Goal: Task Accomplishment & Management: Manage account settings

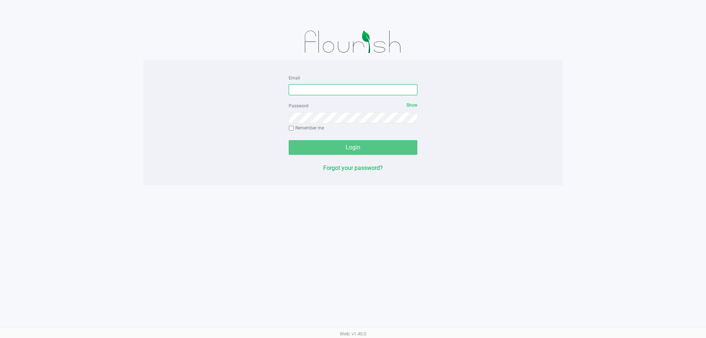
click at [348, 89] on input "Email" at bounding box center [353, 89] width 129 height 11
type input "[EMAIL_ADDRESS][DOMAIN_NAME]"
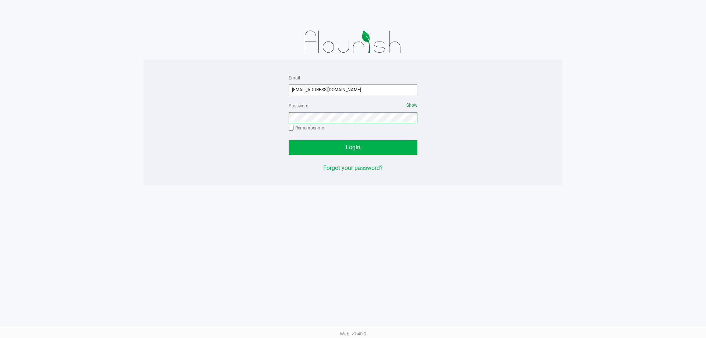
click at [289, 140] on button "Login" at bounding box center [353, 147] width 129 height 15
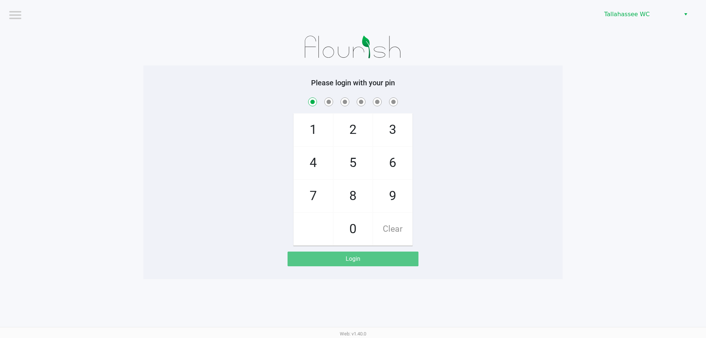
checkbox input "true"
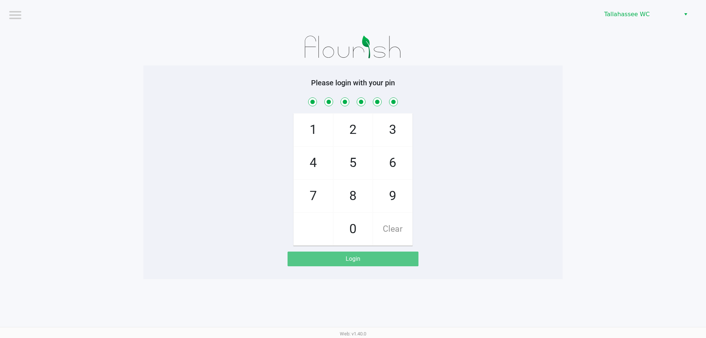
checkbox input "true"
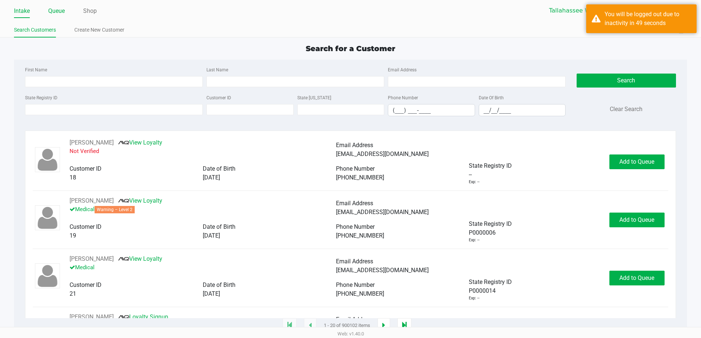
click at [60, 10] on link "Queue" at bounding box center [56, 11] width 17 height 10
click at [53, 4] on div "Intake Queue Shop" at bounding box center [182, 11] width 336 height 14
click at [61, 15] on link "Queue" at bounding box center [56, 11] width 17 height 10
click at [58, 13] on link "Queue" at bounding box center [56, 11] width 17 height 10
click at [50, 106] on input "State Registry ID" at bounding box center [114, 109] width 178 height 11
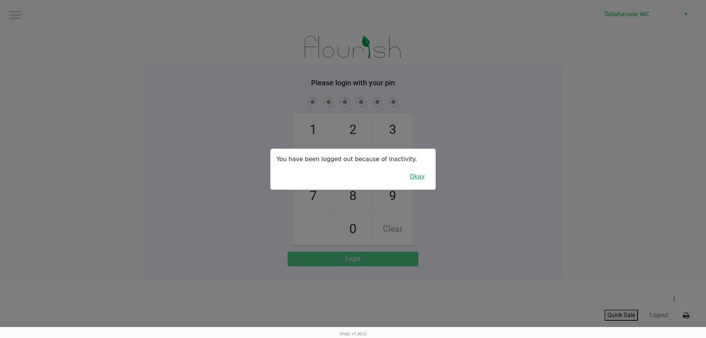
click at [415, 176] on button "Okay" at bounding box center [417, 177] width 25 height 14
click at [423, 181] on button "Okay" at bounding box center [417, 177] width 25 height 14
click at [476, 228] on div at bounding box center [353, 169] width 706 height 338
click at [421, 176] on button "Okay" at bounding box center [417, 177] width 25 height 14
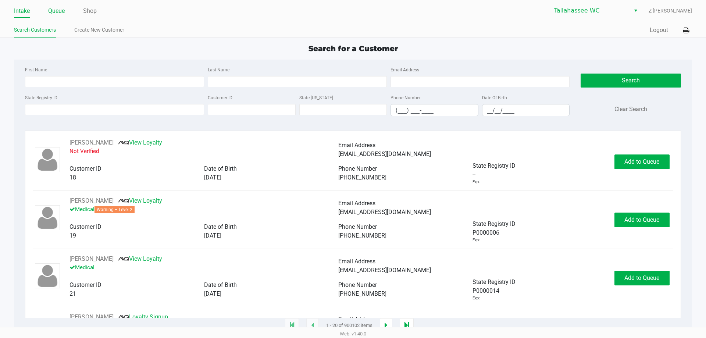
click at [55, 10] on link "Queue" at bounding box center [56, 11] width 17 height 10
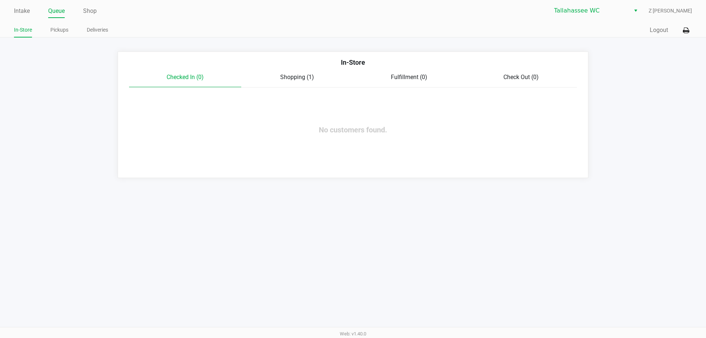
drag, startPoint x: 21, startPoint y: 3, endPoint x: 24, endPoint y: 10, distance: 7.3
click at [22, 3] on div "Intake Queue Shop Tallahassee WC Z Mata In-Store Pickups Deliveries Quick Sale …" at bounding box center [353, 19] width 706 height 38
click at [24, 10] on link "Intake" at bounding box center [22, 11] width 16 height 10
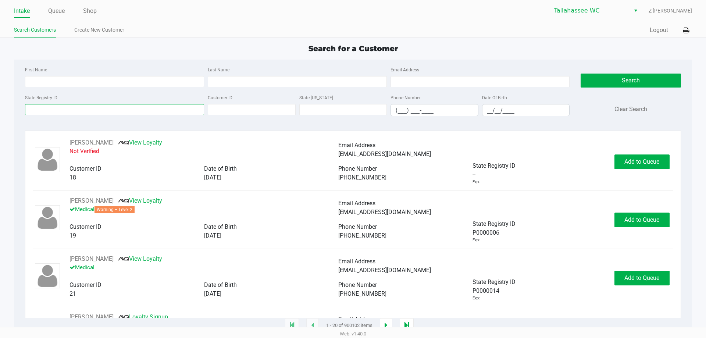
click at [48, 110] on input "State Registry ID" at bounding box center [114, 109] width 179 height 11
paste input "P5KT8049"
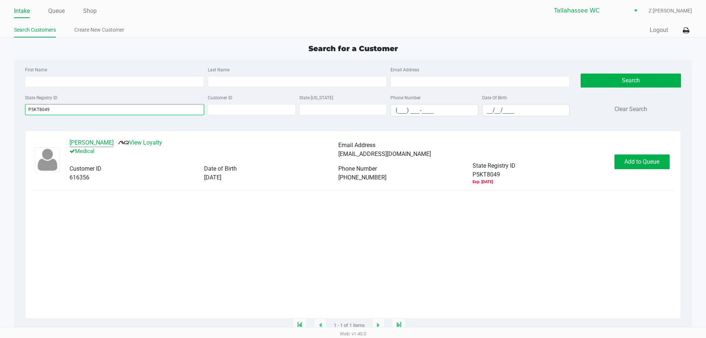
type input "P5KT8049"
click at [91, 141] on button "PAUL BAGEANT" at bounding box center [92, 142] width 44 height 9
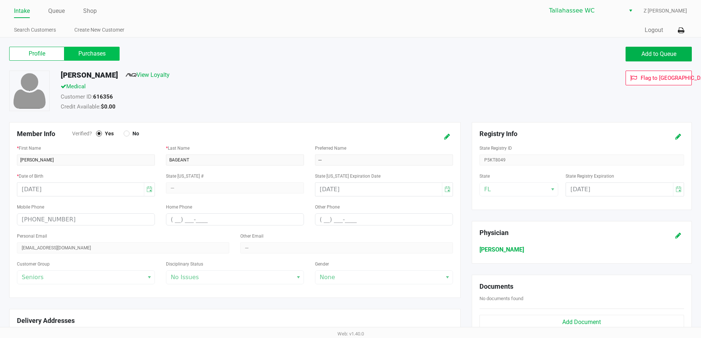
click at [98, 51] on label "Purchases" at bounding box center [91, 54] width 55 height 14
click at [0, 0] on 1 "Purchases" at bounding box center [0, 0] width 0 height 0
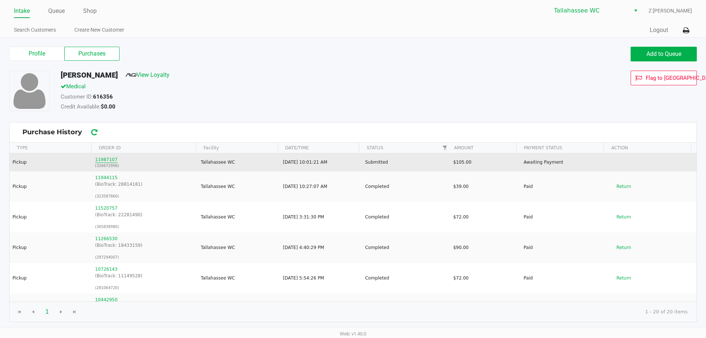
click at [103, 161] on button "11987107" at bounding box center [106, 159] width 22 height 7
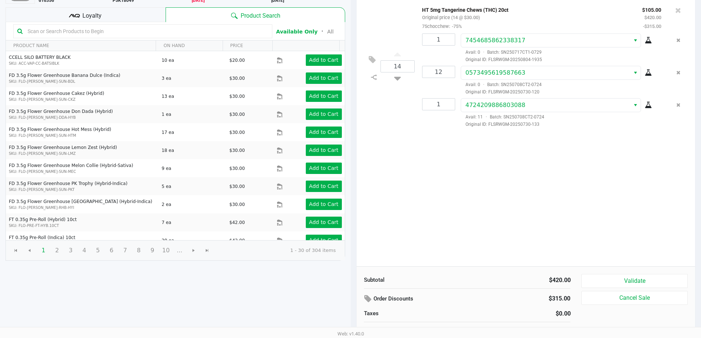
scroll to position [75, 0]
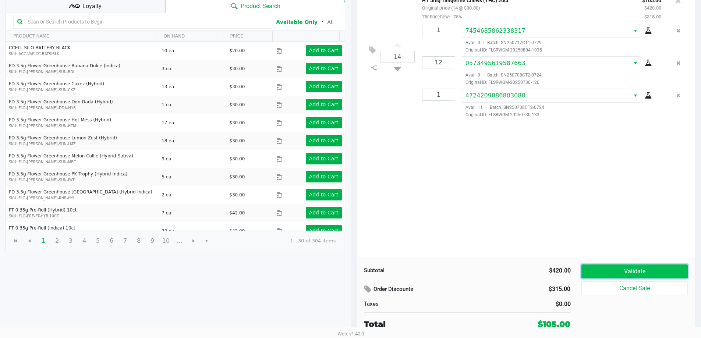
click at [636, 265] on button "Validate" at bounding box center [634, 272] width 106 height 14
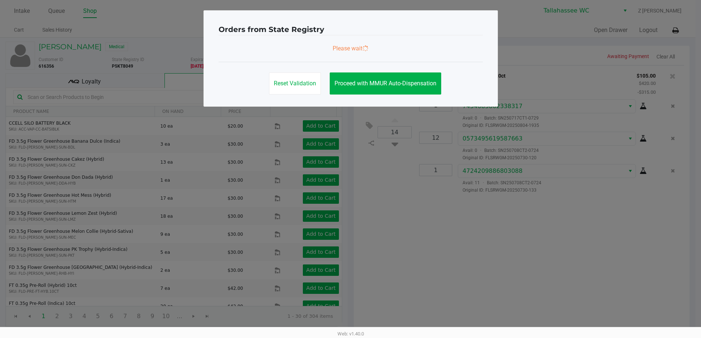
scroll to position [0, 0]
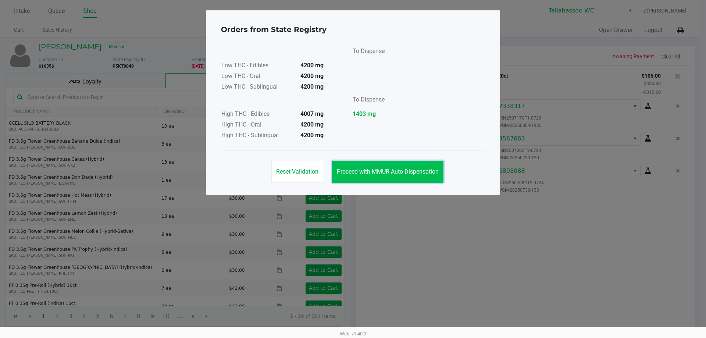
click at [409, 177] on button "Proceed with MMUR Auto-Dispensation" at bounding box center [387, 172] width 111 height 22
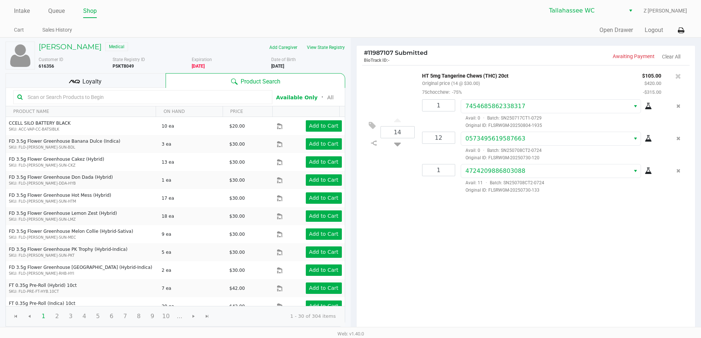
click at [137, 82] on div "Loyalty" at bounding box center [86, 80] width 160 height 15
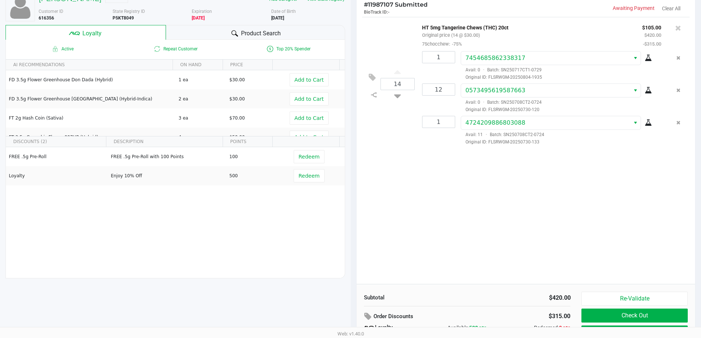
scroll to position [75, 0]
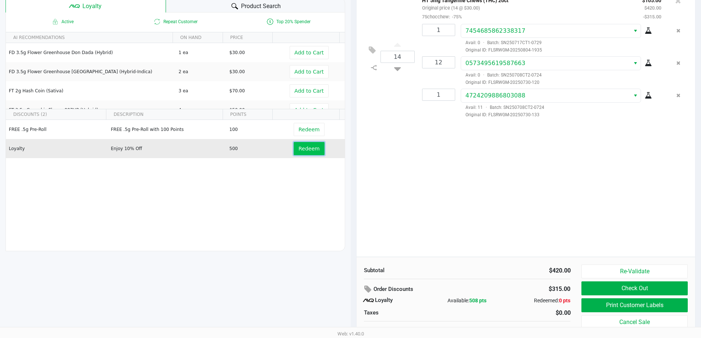
click at [306, 148] on span "Redeem" at bounding box center [308, 149] width 21 height 6
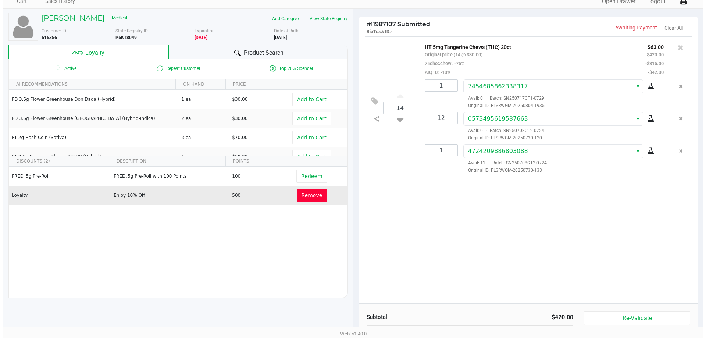
scroll to position [0, 0]
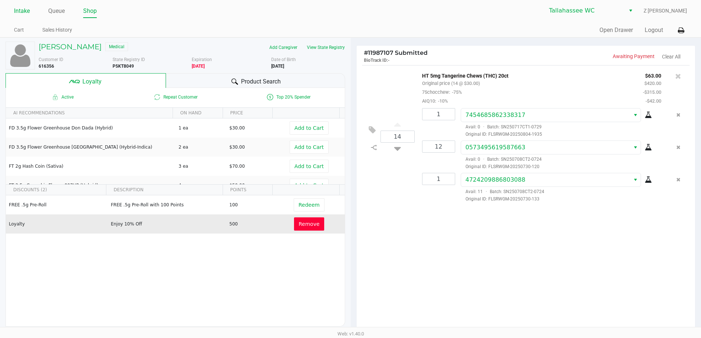
click at [24, 12] on link "Intake" at bounding box center [22, 11] width 16 height 10
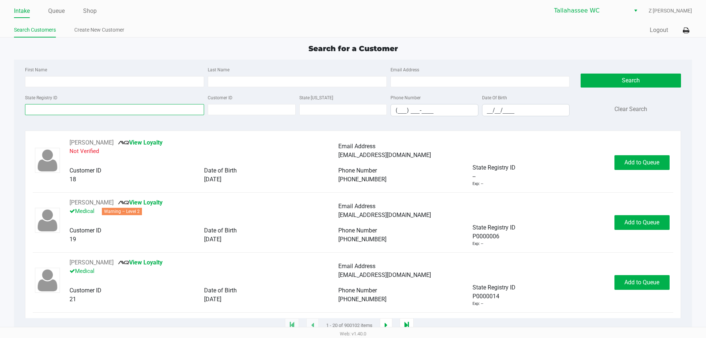
click at [70, 108] on input "State Registry ID" at bounding box center [114, 109] width 179 height 11
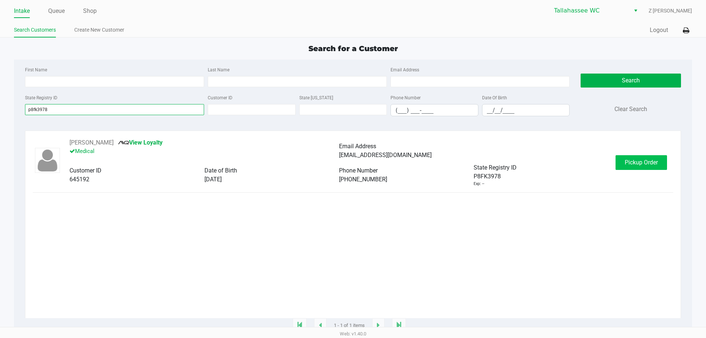
type input "p8fk3978"
click at [641, 166] on span "Pickup Order" at bounding box center [641, 162] width 33 height 7
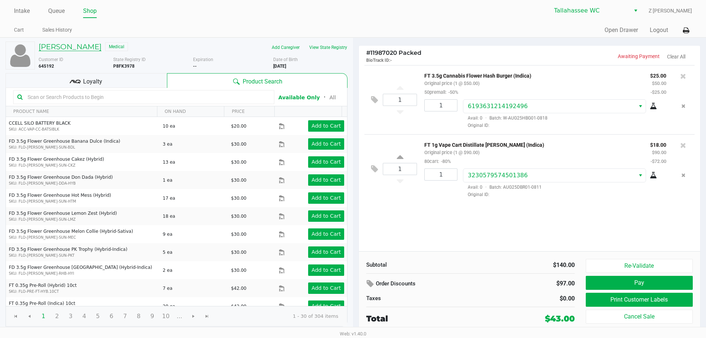
click at [80, 49] on h5 "Richard McShane" at bounding box center [70, 46] width 63 height 9
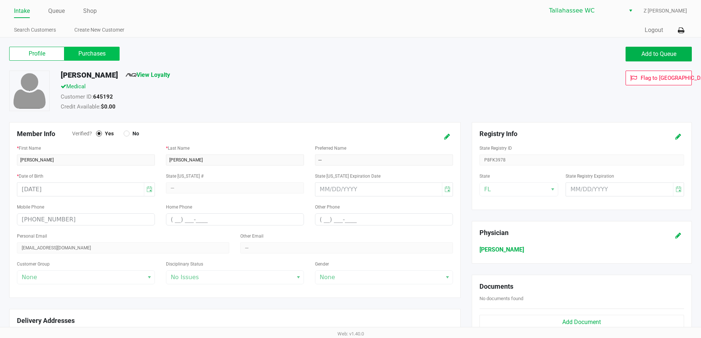
drag, startPoint x: 116, startPoint y: 51, endPoint x: 112, endPoint y: 53, distance: 4.1
click at [114, 51] on label "Purchases" at bounding box center [91, 54] width 55 height 14
click at [0, 0] on 1 "Purchases" at bounding box center [0, 0] width 0 height 0
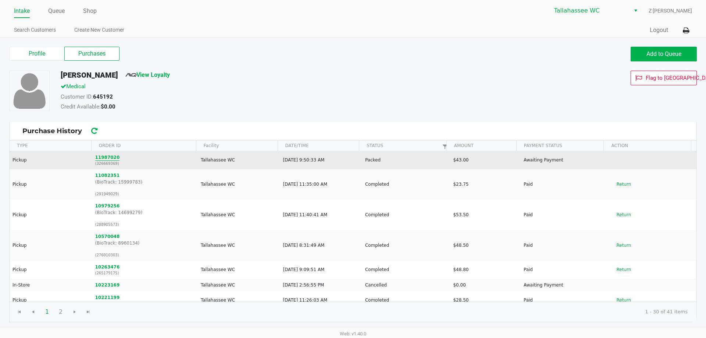
click at [109, 155] on button "11987020" at bounding box center [107, 157] width 25 height 7
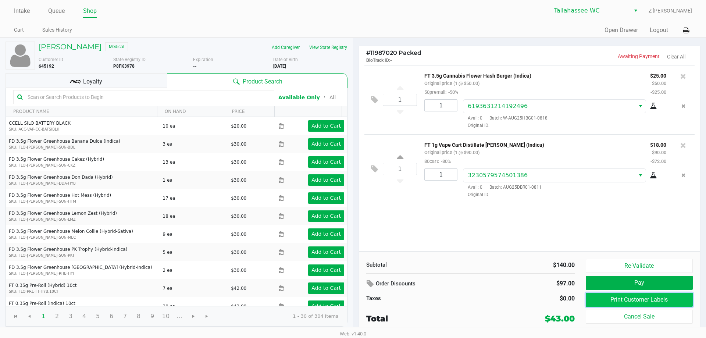
click at [640, 300] on button "Print Customer Labels" at bounding box center [639, 300] width 107 height 14
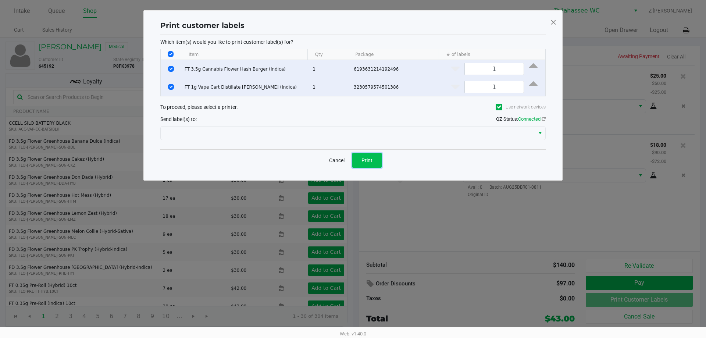
click at [373, 159] on button "Print" at bounding box center [366, 160] width 29 height 15
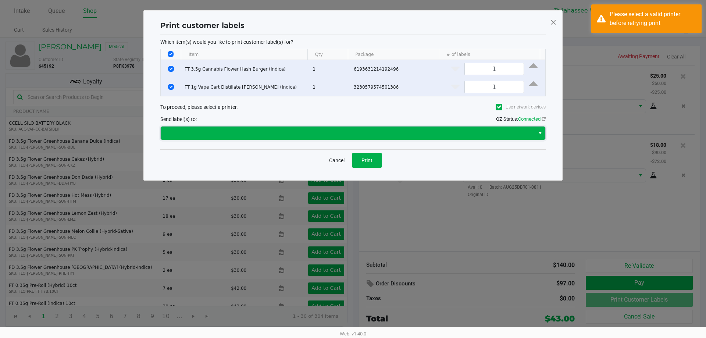
click at [237, 132] on span at bounding box center [347, 133] width 365 height 9
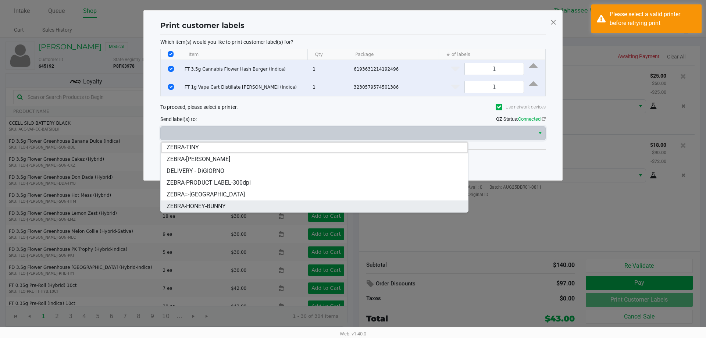
click at [199, 206] on span "ZEBRA-HONEY-BUNNY" at bounding box center [196, 206] width 59 height 9
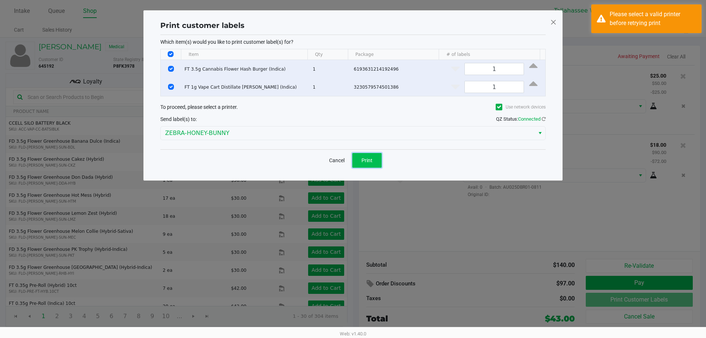
click at [361, 164] on button "Print" at bounding box center [366, 160] width 29 height 15
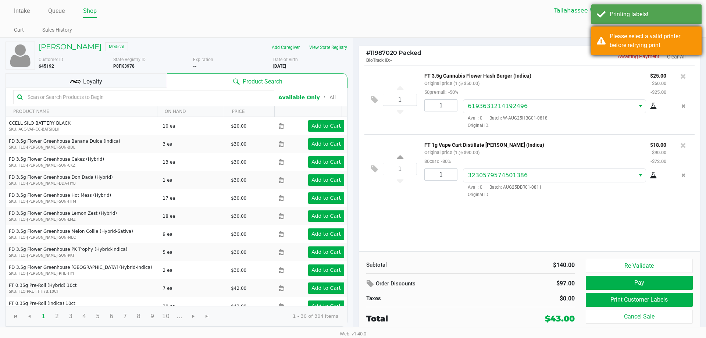
click at [647, 40] on div "Please select a valid printer before retrying print" at bounding box center [653, 41] width 86 height 18
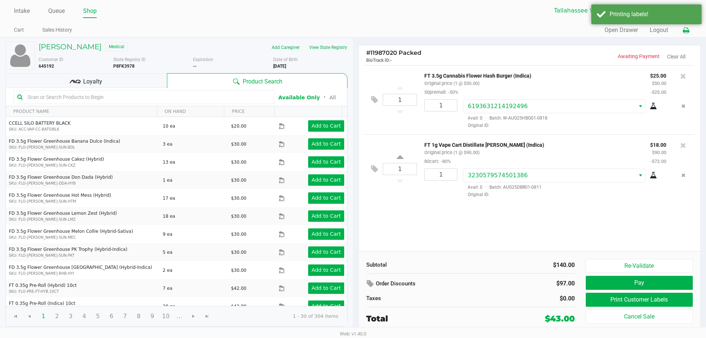
click at [684, 31] on icon at bounding box center [686, 30] width 6 height 5
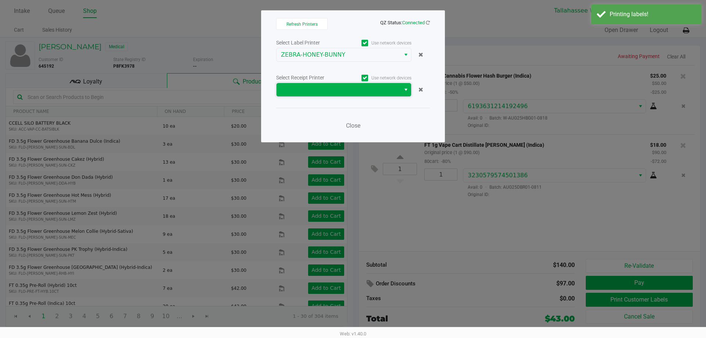
click at [366, 93] on span at bounding box center [338, 89] width 115 height 9
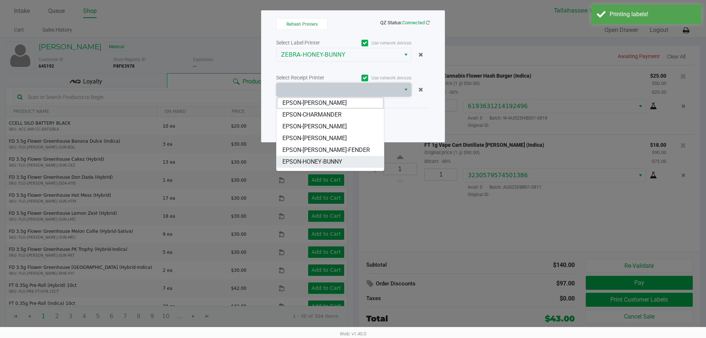
click at [334, 163] on span "EPSON-HONEY-BUNNY" at bounding box center [313, 161] width 60 height 9
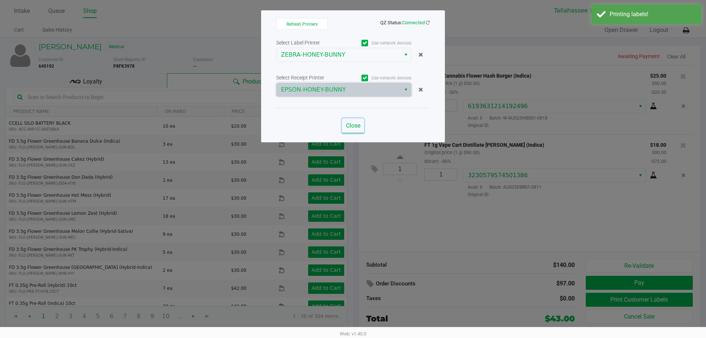
click at [358, 125] on span "Close" at bounding box center [353, 125] width 14 height 7
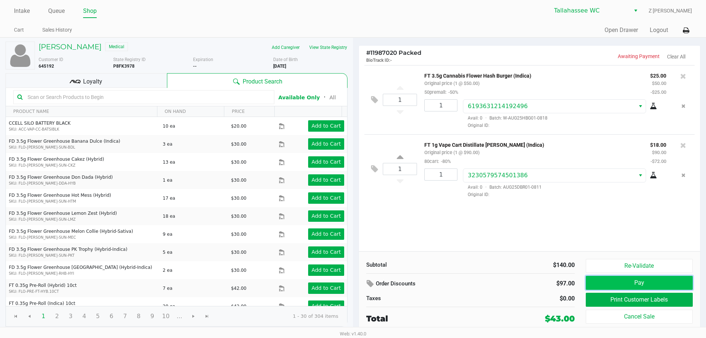
click at [631, 281] on button "Pay" at bounding box center [639, 283] width 107 height 14
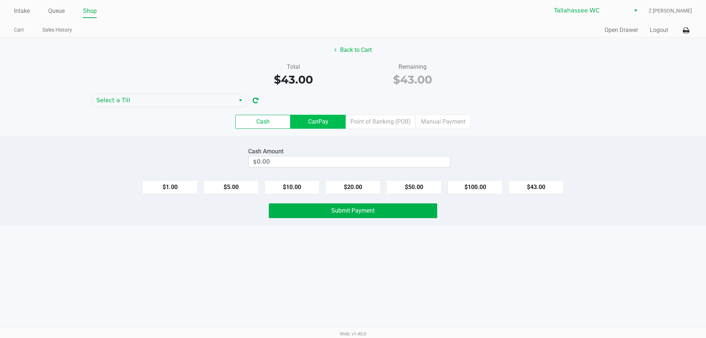
click at [306, 119] on label "CanPay" at bounding box center [318, 122] width 55 height 14
click at [0, 0] on 2 "CanPay" at bounding box center [0, 0] width 0 height 0
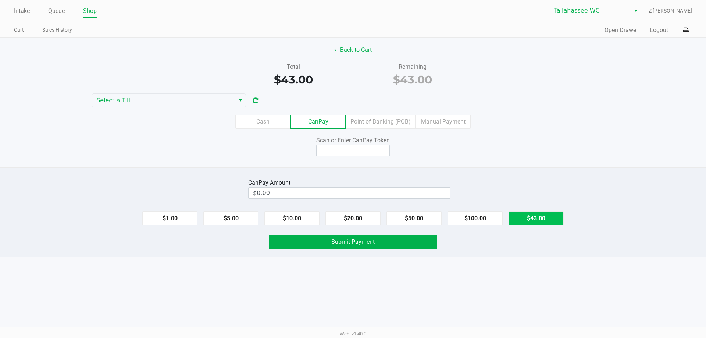
click at [541, 217] on button "$43.00" at bounding box center [536, 219] width 55 height 14
type input "$43.00"
click at [336, 154] on input at bounding box center [353, 150] width 74 height 11
click at [346, 151] on input at bounding box center [353, 150] width 74 height 11
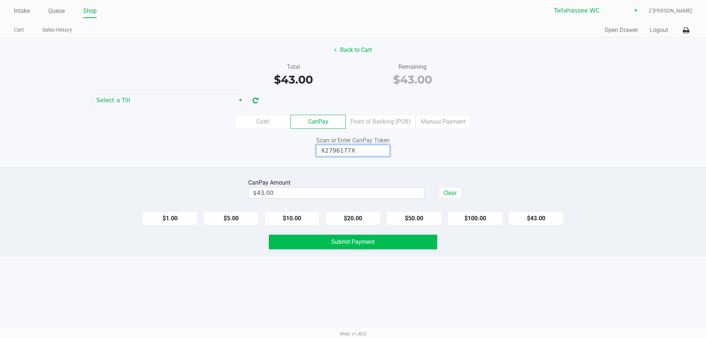
type input "X2796177X"
click at [388, 245] on button "Submit Payment" at bounding box center [353, 242] width 169 height 15
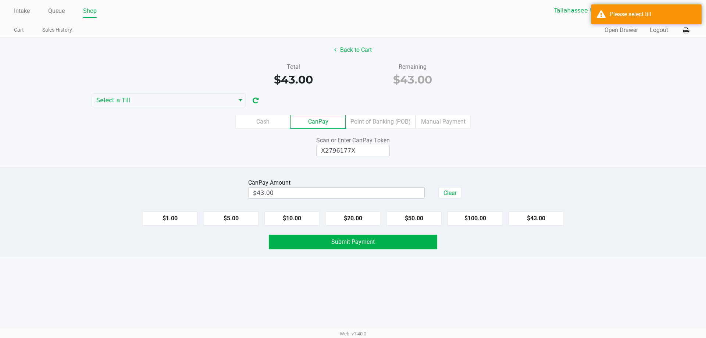
click at [510, 97] on div "Back to Cart Total $43.00 Remaining $43.00 Select a Till Cash CanPay Point of B…" at bounding box center [353, 103] width 706 height 130
click at [140, 99] on span "Select a Till" at bounding box center [163, 100] width 134 height 9
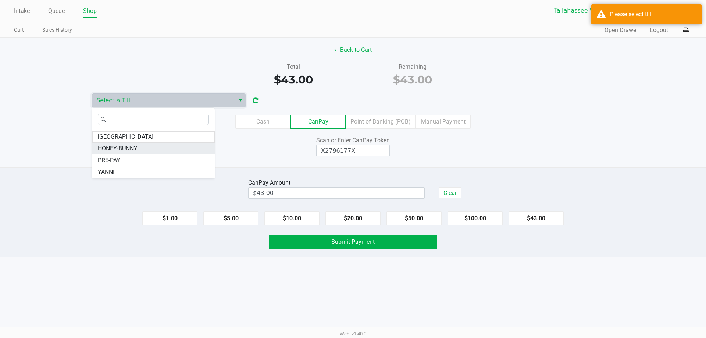
click at [135, 143] on li "HONEY-BUNNY" at bounding box center [153, 149] width 123 height 12
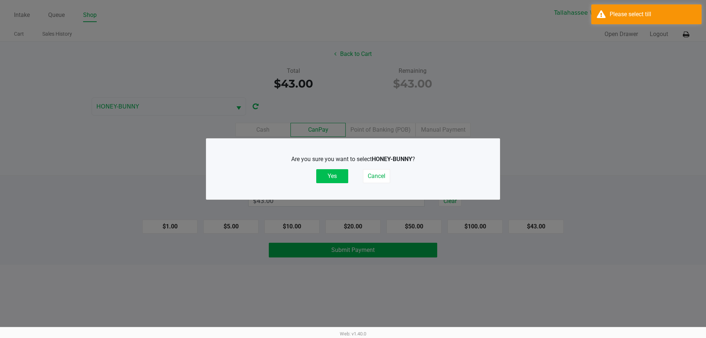
click at [332, 177] on button "Yes" at bounding box center [332, 176] width 32 height 14
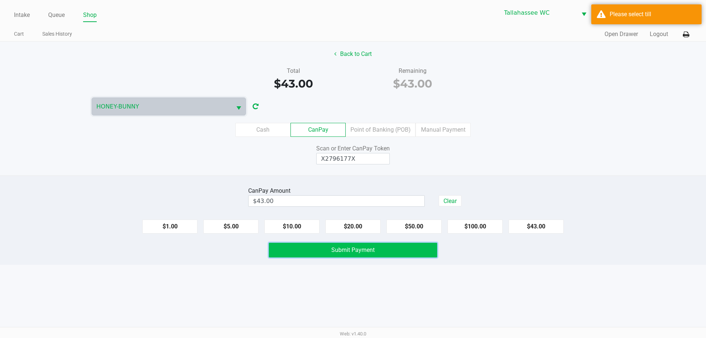
click at [372, 252] on span "Submit Payment" at bounding box center [353, 250] width 43 height 7
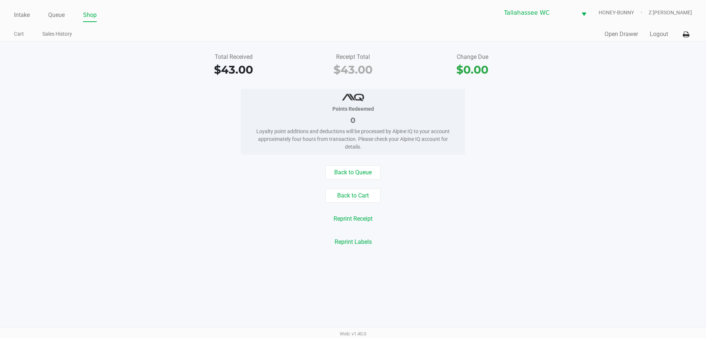
click at [21, 7] on div "Intake Queue Shop Tallahassee WC HONEY-BUNNY Z Mata" at bounding box center [353, 13] width 678 height 18
click at [22, 10] on link "Intake" at bounding box center [22, 15] width 16 height 10
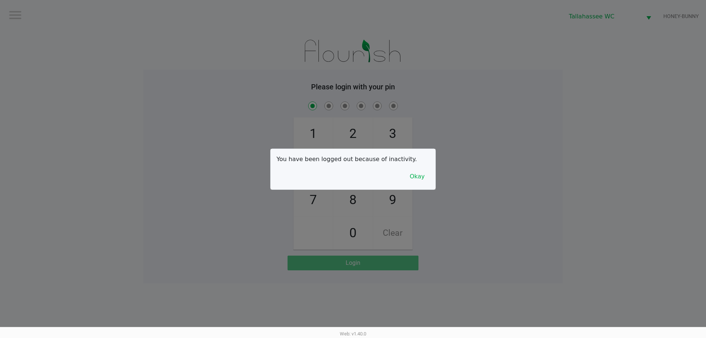
checkbox input "true"
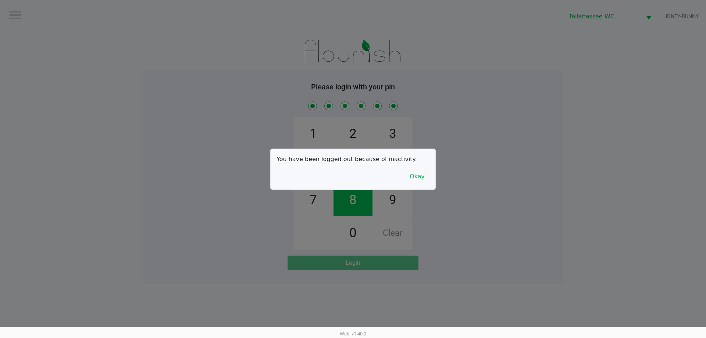
checkbox input "true"
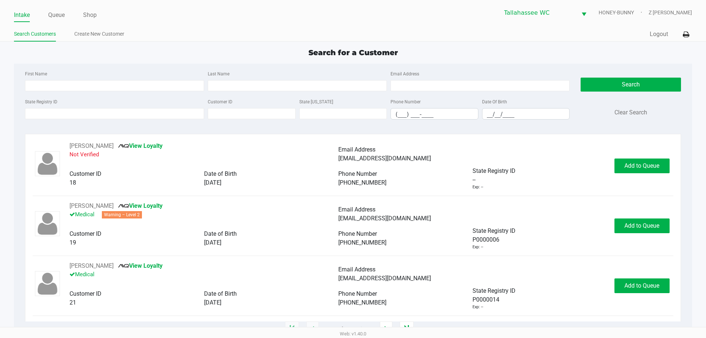
click at [6, 56] on app-all-customers "Search for a Customer First Name Last Name Email Address State Registry ID Cust…" at bounding box center [353, 188] width 706 height 282
click at [65, 117] on input "State Registry ID" at bounding box center [114, 113] width 179 height 11
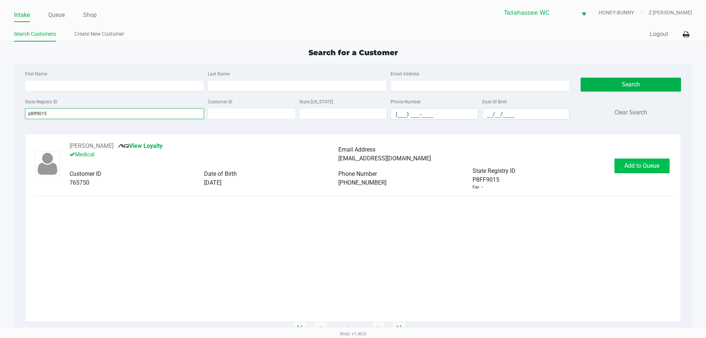
type input "p8ff9015"
click at [640, 165] on span "Add to Queue" at bounding box center [642, 165] width 35 height 7
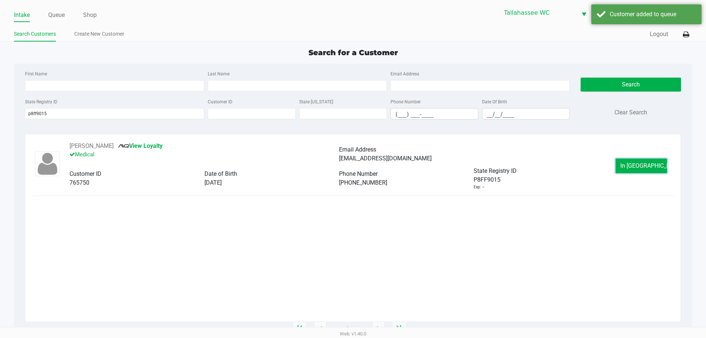
click at [640, 165] on span "In Queue" at bounding box center [652, 165] width 62 height 7
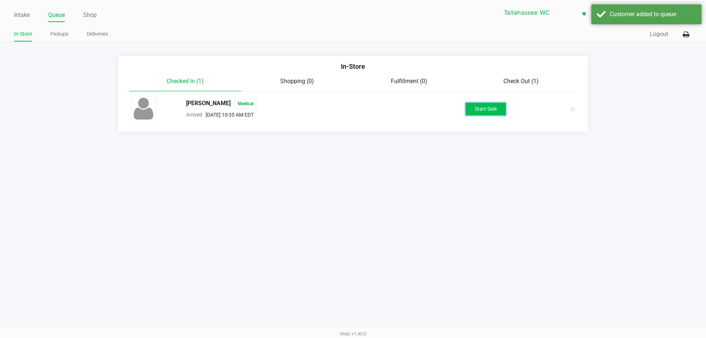
click at [491, 112] on button "Start Sale" at bounding box center [486, 109] width 40 height 13
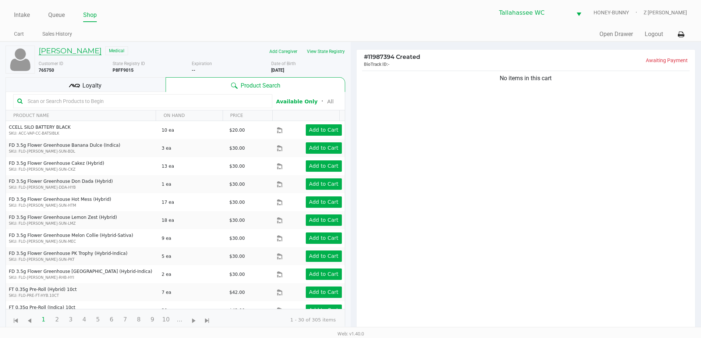
click at [66, 54] on h5 "JOHN SLOAT" at bounding box center [70, 50] width 63 height 9
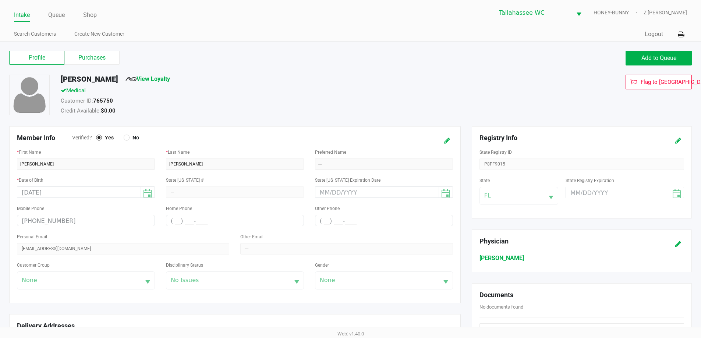
click at [82, 65] on div "Profile Purchases" at bounding box center [177, 58] width 347 height 15
click at [86, 56] on label "Purchases" at bounding box center [91, 58] width 55 height 14
click at [0, 0] on 1 "Purchases" at bounding box center [0, 0] width 0 height 0
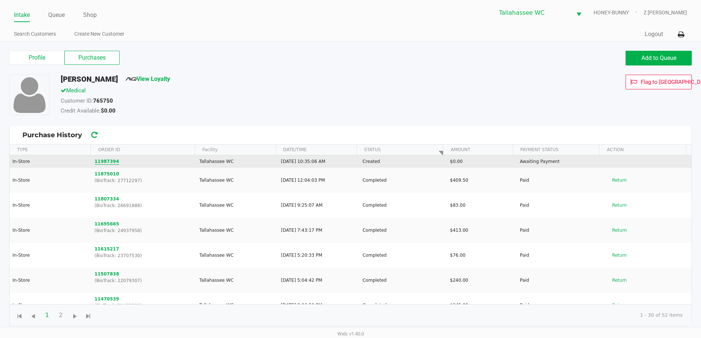
click at [108, 158] on button "11987394" at bounding box center [107, 161] width 25 height 7
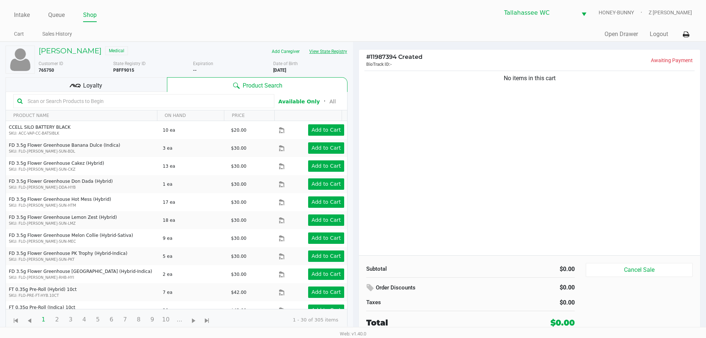
click at [325, 46] on button "View State Registry" at bounding box center [326, 52] width 43 height 12
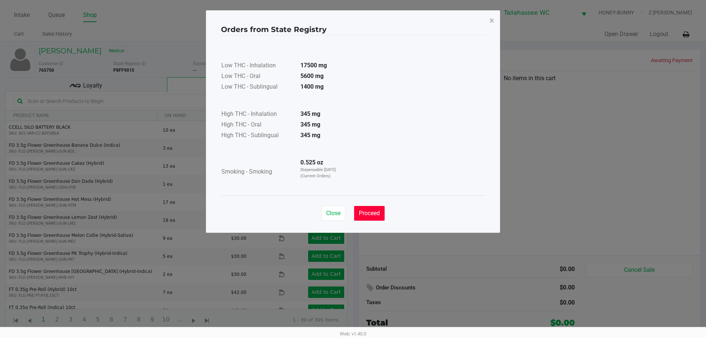
click at [379, 216] on span "Proceed" at bounding box center [369, 213] width 21 height 7
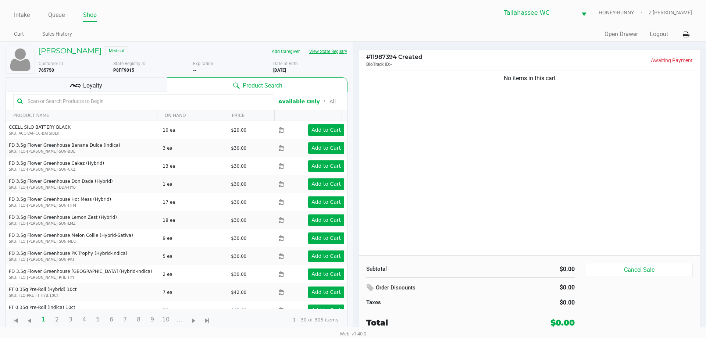
click at [330, 49] on button "View State Registry" at bounding box center [326, 52] width 43 height 12
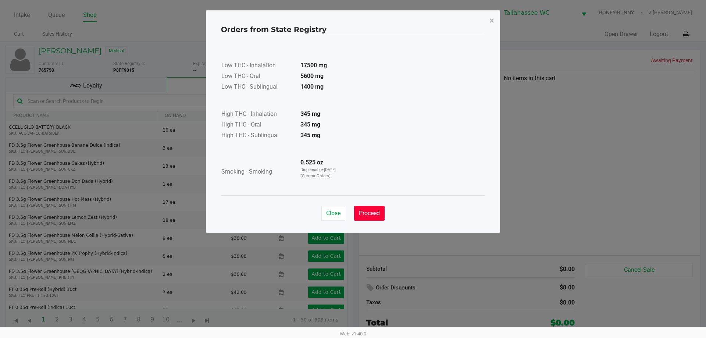
click at [378, 216] on span "Proceed" at bounding box center [369, 213] width 21 height 7
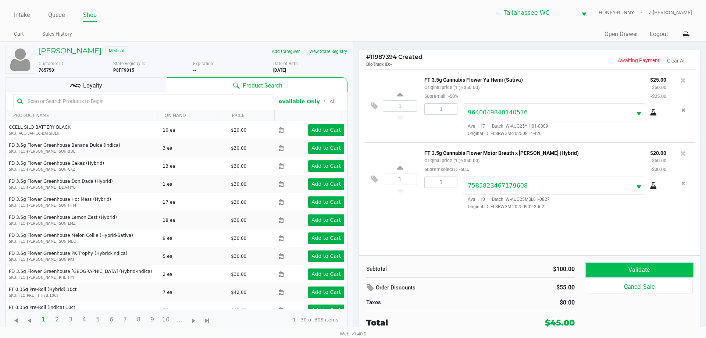
click at [640, 273] on button "Validate" at bounding box center [639, 270] width 107 height 14
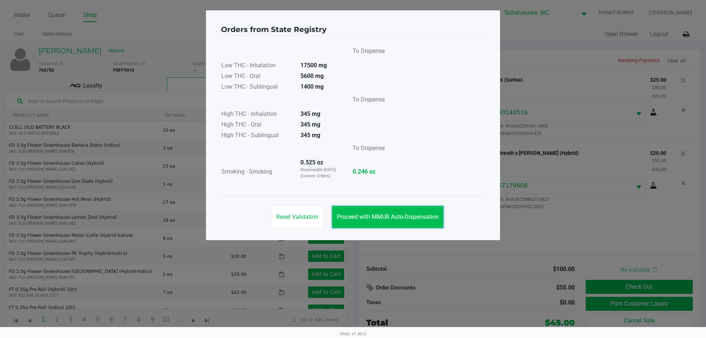
click at [414, 209] on button "Proceed with MMUR Auto-Dispensation" at bounding box center [387, 217] width 111 height 22
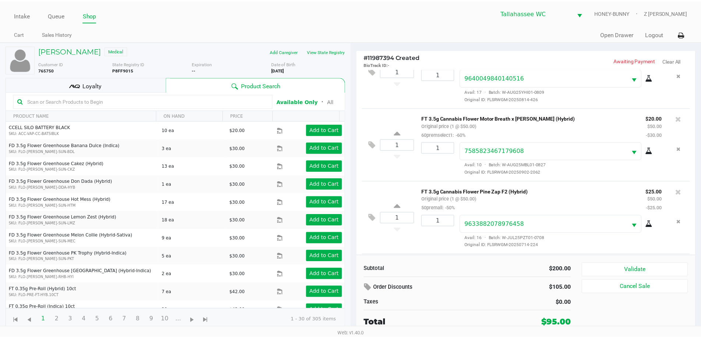
scroll to position [108, 0]
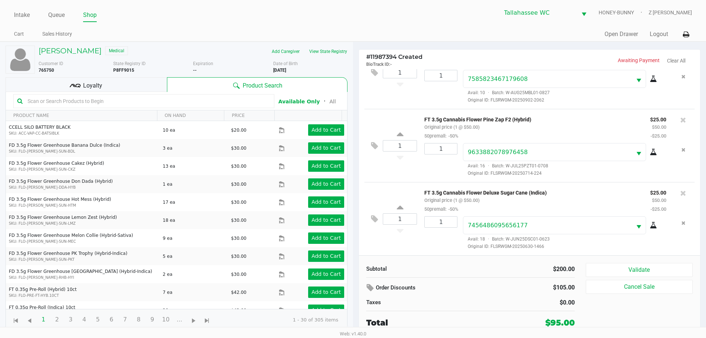
click at [636, 262] on div "Subtotal $200.00 Order Discounts $105.00 Taxes $0.00 Total $95.00 Validate Canc…" at bounding box center [529, 295] width 341 height 81
click at [638, 267] on button "Validate" at bounding box center [639, 270] width 107 height 14
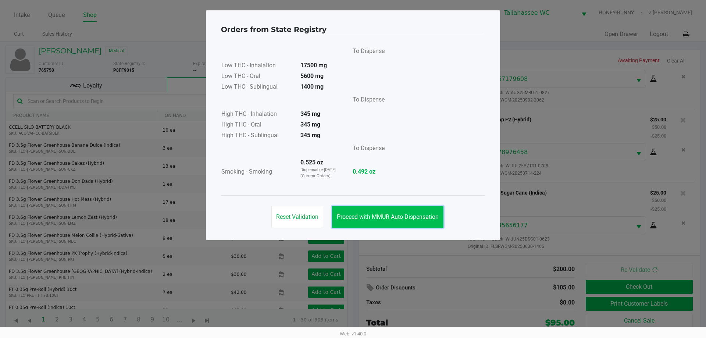
click at [417, 216] on span "Proceed with MMUR Auto-Dispensation" at bounding box center [388, 216] width 102 height 7
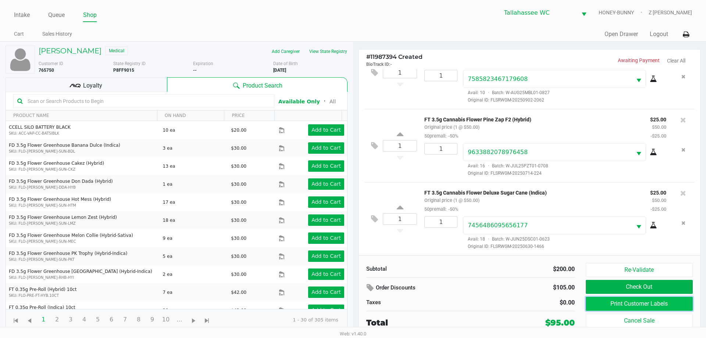
click at [649, 302] on button "Print Customer Labels" at bounding box center [639, 304] width 107 height 14
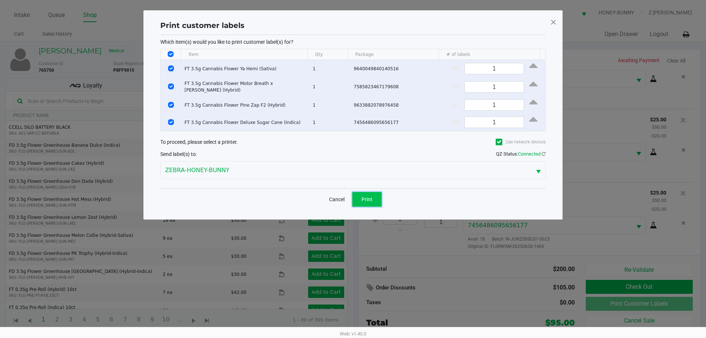
click at [374, 197] on button "Print" at bounding box center [366, 199] width 29 height 15
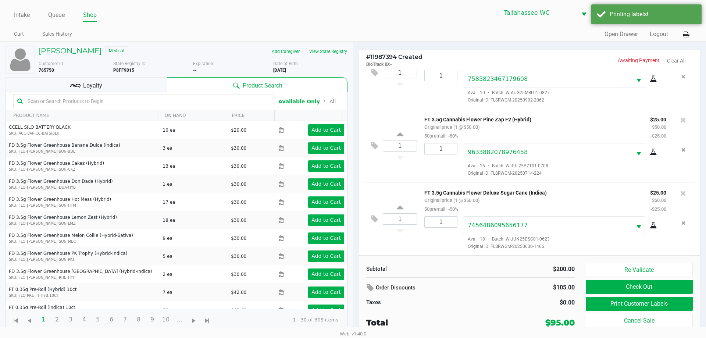
click at [149, 83] on div "Loyalty" at bounding box center [87, 84] width 162 height 15
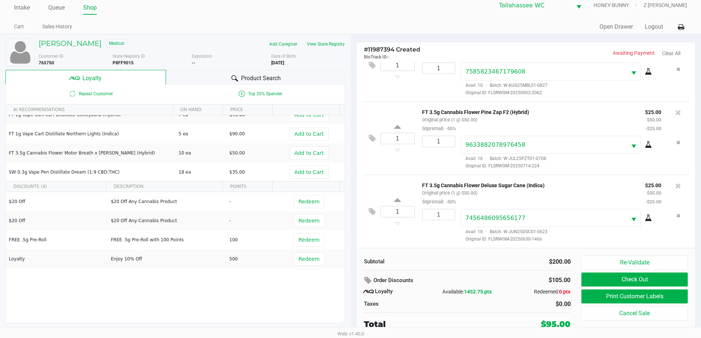
scroll to position [68, 0]
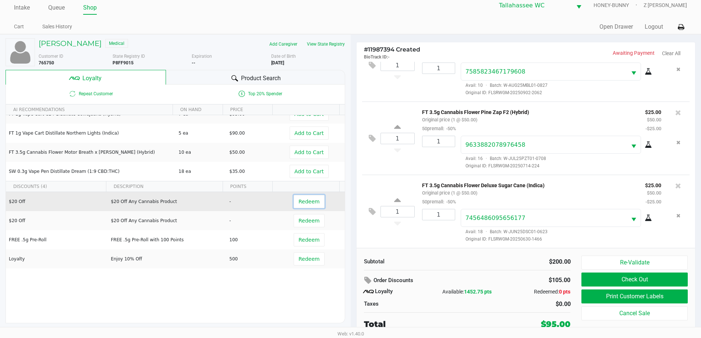
click at [309, 207] on button "Redeem" at bounding box center [309, 201] width 31 height 13
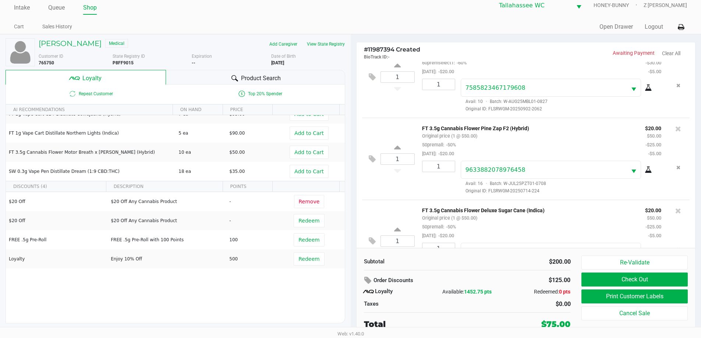
scroll to position [143, 0]
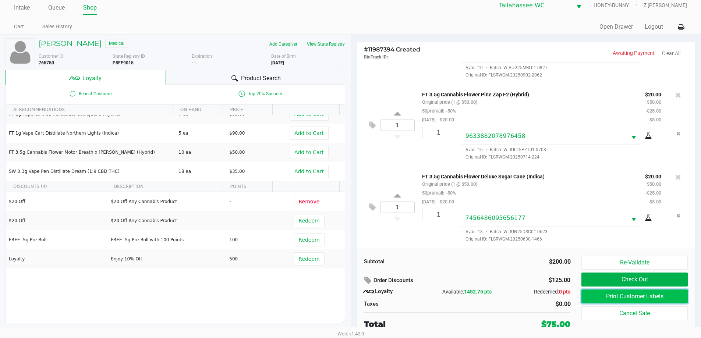
click at [641, 296] on button "Print Customer Labels" at bounding box center [634, 297] width 106 height 14
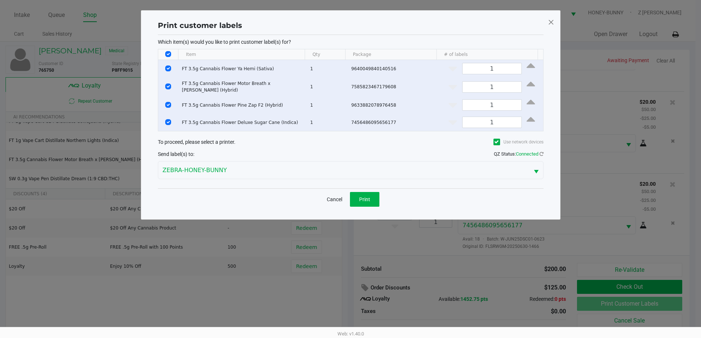
scroll to position [0, 0]
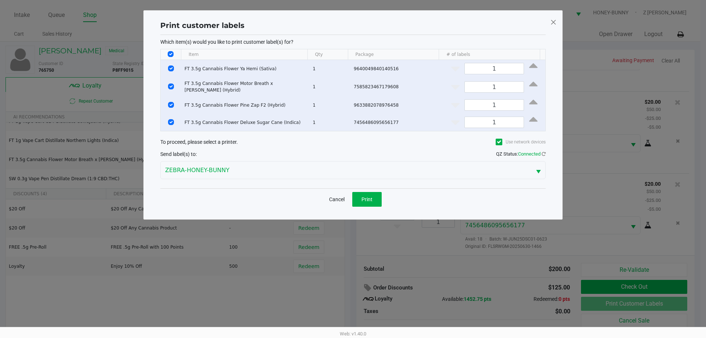
click at [554, 24] on span at bounding box center [553, 22] width 7 height 12
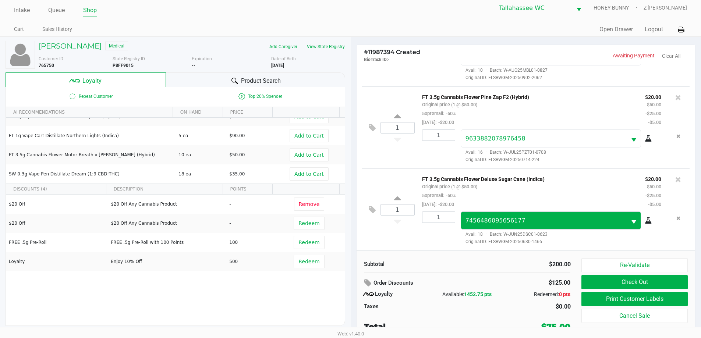
scroll to position [7, 0]
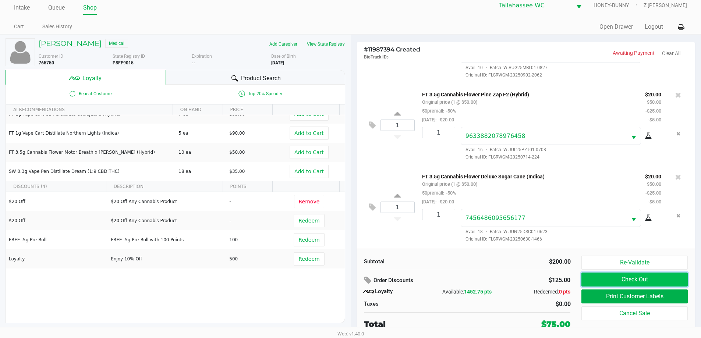
click at [612, 276] on button "Check Out" at bounding box center [634, 280] width 106 height 14
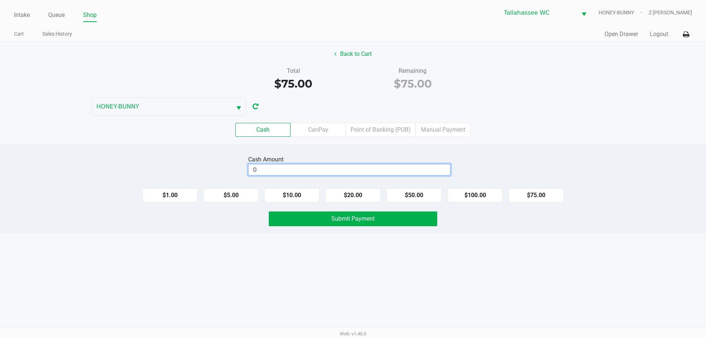
click at [293, 170] on input "0" at bounding box center [350, 169] width 202 height 11
click at [551, 196] on button "$75.00" at bounding box center [536, 195] width 55 height 14
type input "$75.00"
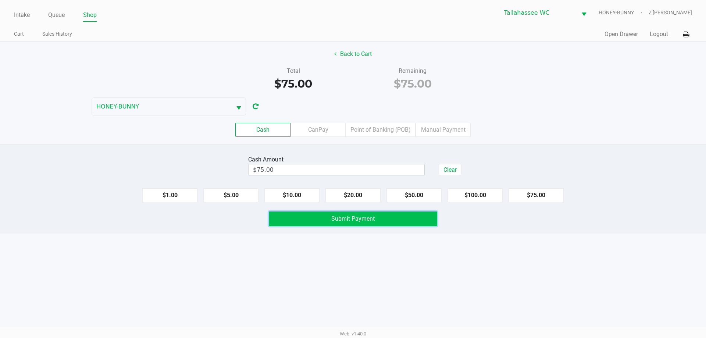
click at [412, 223] on button "Submit Payment" at bounding box center [353, 219] width 169 height 15
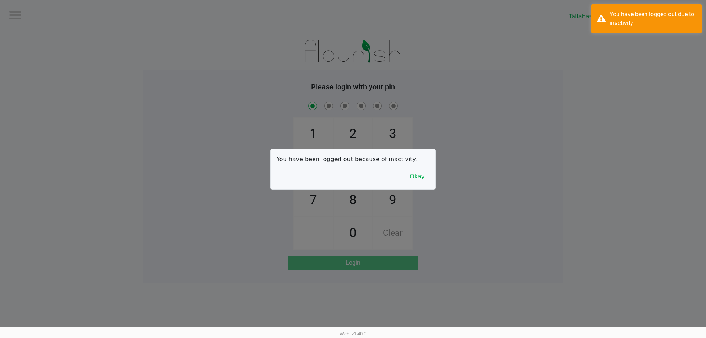
checkbox input "true"
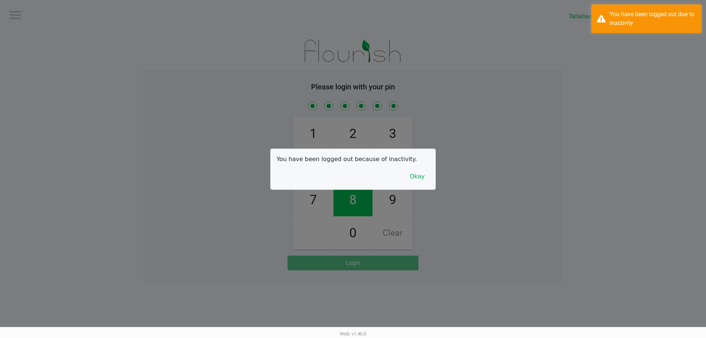
checkbox input "true"
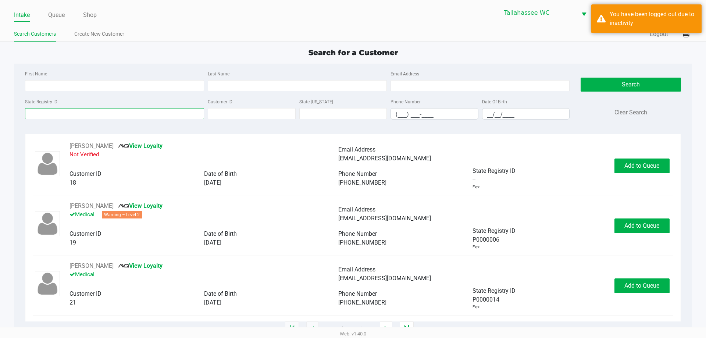
click at [65, 113] on input "State Registry ID" at bounding box center [114, 113] width 179 height 11
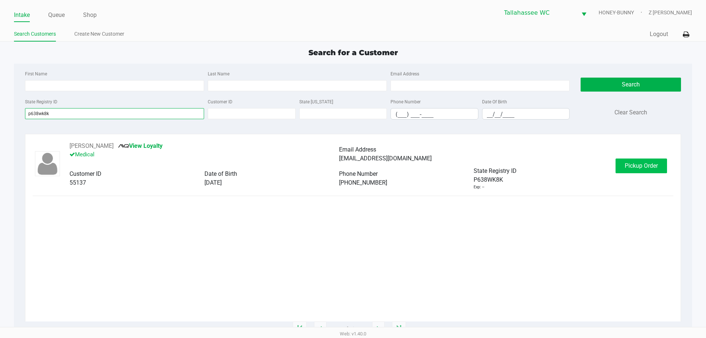
type input "p638wk8k"
click at [649, 164] on span "Pickup Order" at bounding box center [641, 165] width 33 height 7
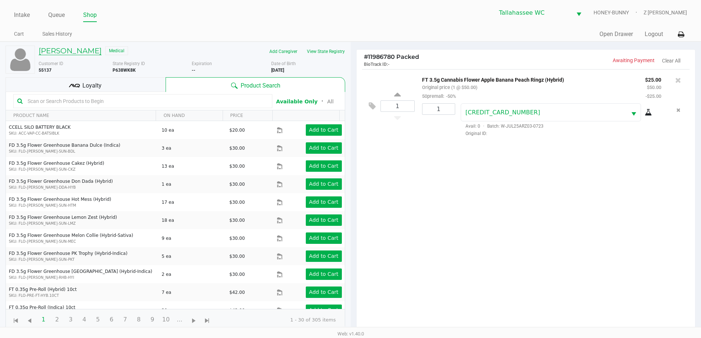
click at [74, 50] on h5 "ERIC KELLOW" at bounding box center [70, 50] width 63 height 9
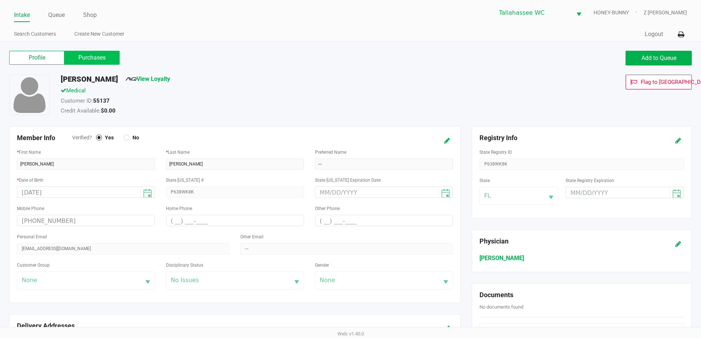
click at [103, 53] on label "Purchases" at bounding box center [91, 58] width 55 height 14
click at [0, 0] on 1 "Purchases" at bounding box center [0, 0] width 0 height 0
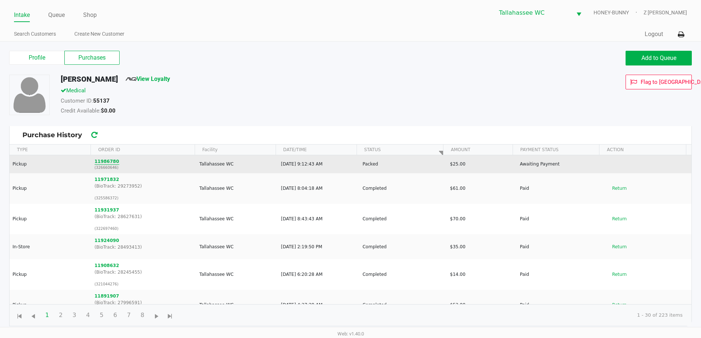
click at [104, 159] on button "11986780" at bounding box center [107, 161] width 25 height 7
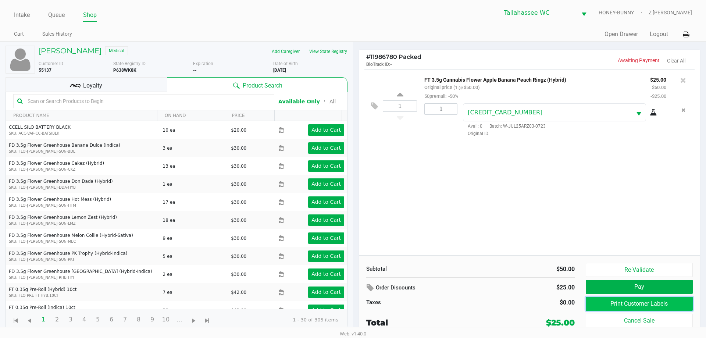
click at [648, 307] on button "Print Customer Labels" at bounding box center [639, 304] width 107 height 14
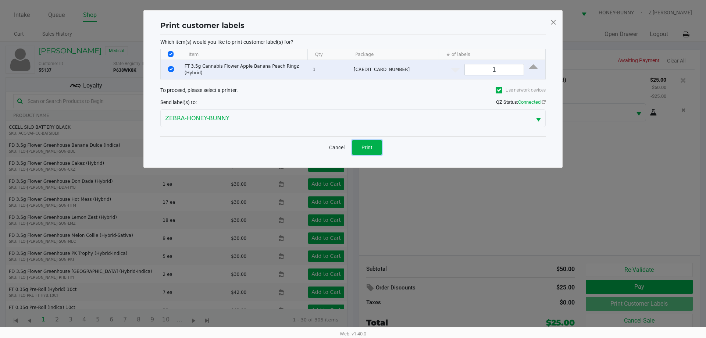
click at [364, 145] on span "Print" at bounding box center [367, 148] width 11 height 6
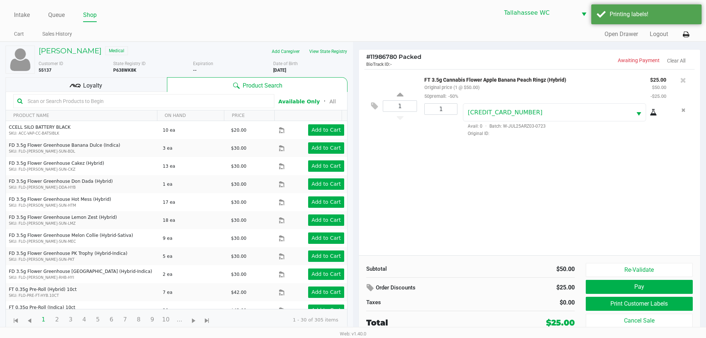
click at [142, 82] on div "Loyalty" at bounding box center [87, 84] width 162 height 15
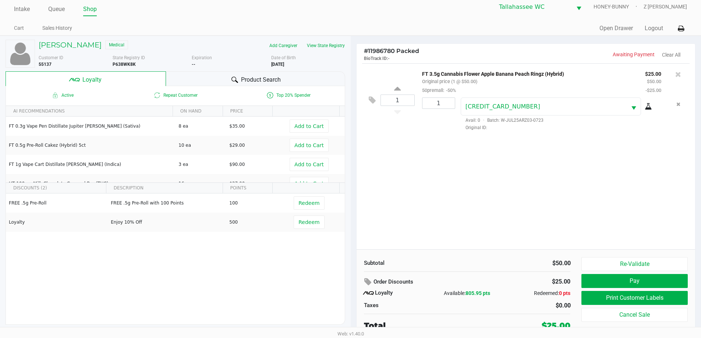
scroll to position [7, 0]
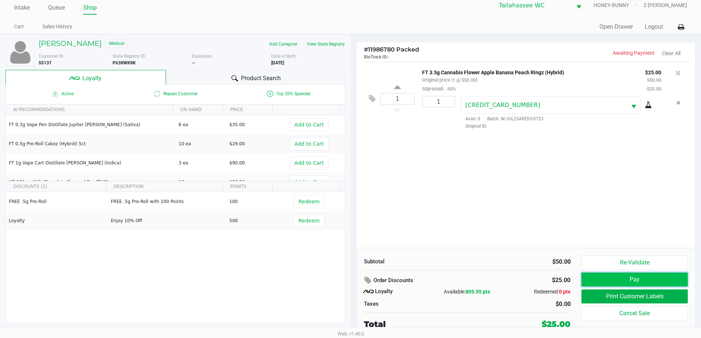
click at [673, 286] on button "Pay" at bounding box center [634, 280] width 106 height 14
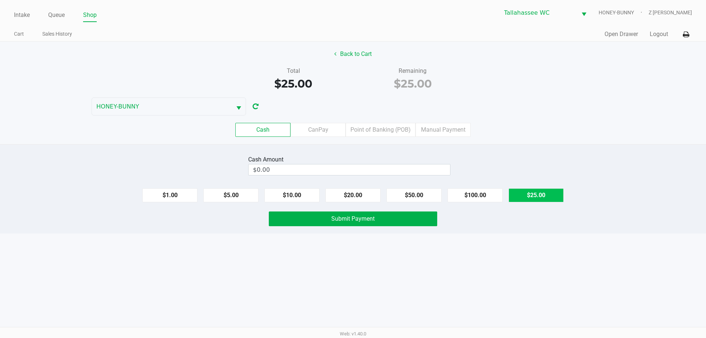
click at [537, 197] on button "$25.00" at bounding box center [536, 195] width 55 height 14
type input "$25.00"
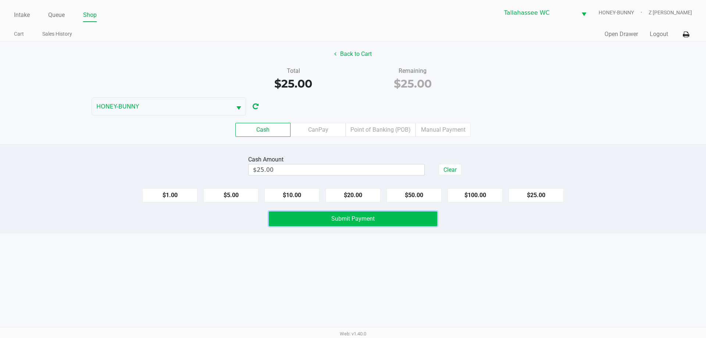
click at [377, 223] on button "Submit Payment" at bounding box center [353, 219] width 169 height 15
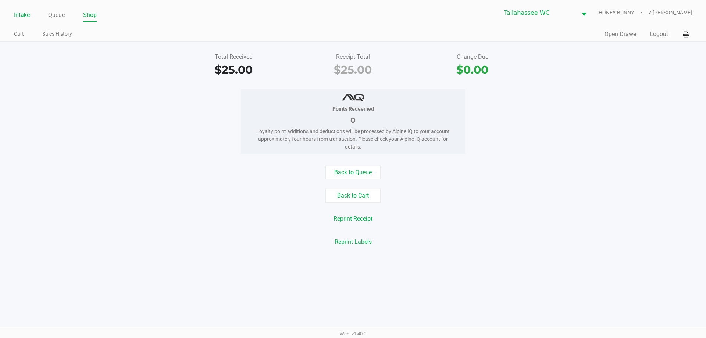
click at [24, 16] on link "Intake" at bounding box center [22, 15] width 16 height 10
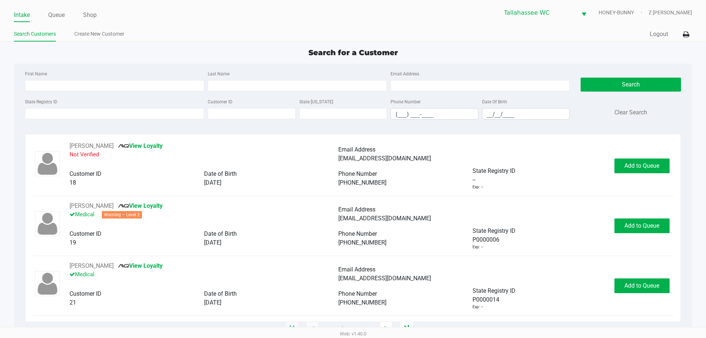
click at [1, 119] on app-all-customers "Search for a Customer First Name Last Name Email Address State Registry ID Cust…" at bounding box center [353, 188] width 706 height 282
click at [72, 115] on input "State Registry ID" at bounding box center [114, 113] width 179 height 11
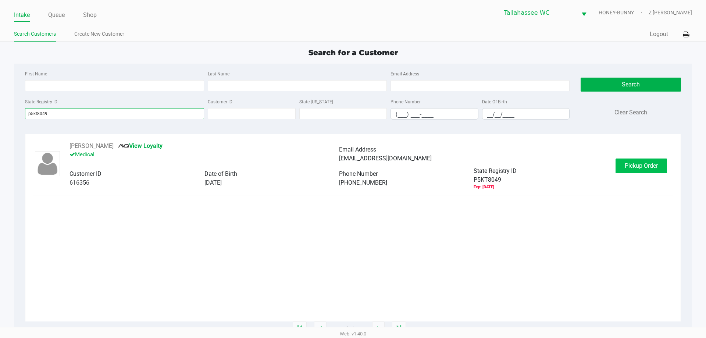
type input "p5kt8049"
click at [641, 166] on span "Pickup Order" at bounding box center [641, 165] width 33 height 7
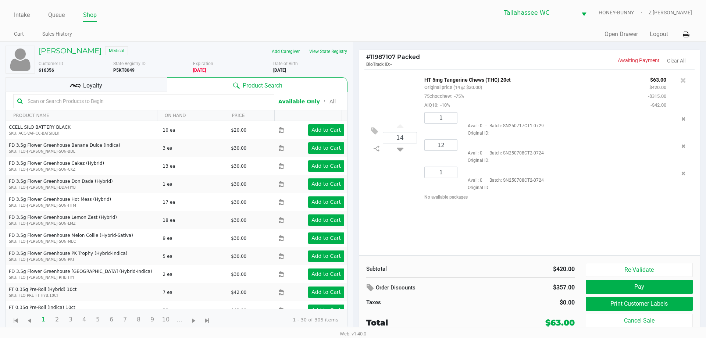
click at [81, 51] on h5 "PAUL BAGEANT" at bounding box center [70, 50] width 63 height 9
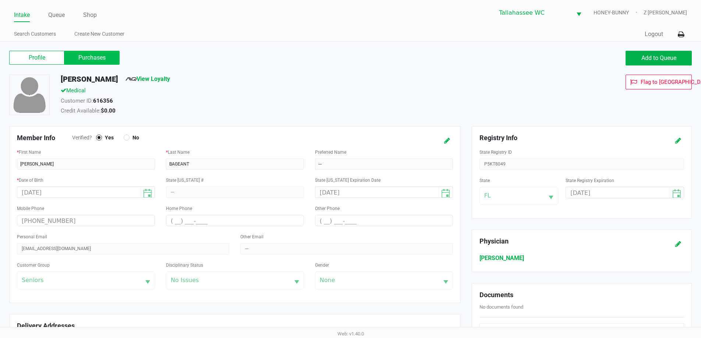
click at [81, 57] on label "Purchases" at bounding box center [91, 58] width 55 height 14
click at [0, 0] on 1 "Purchases" at bounding box center [0, 0] width 0 height 0
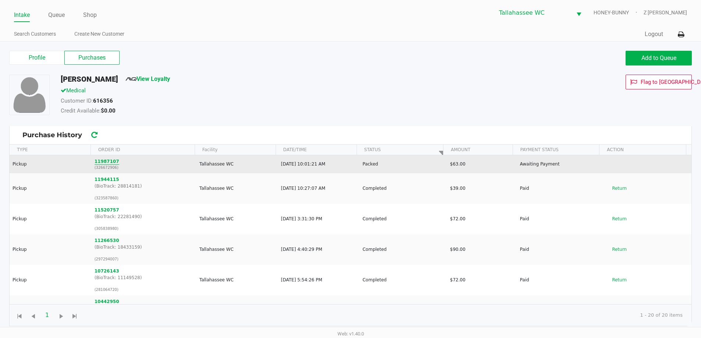
click at [107, 161] on button "11987107" at bounding box center [107, 161] width 25 height 7
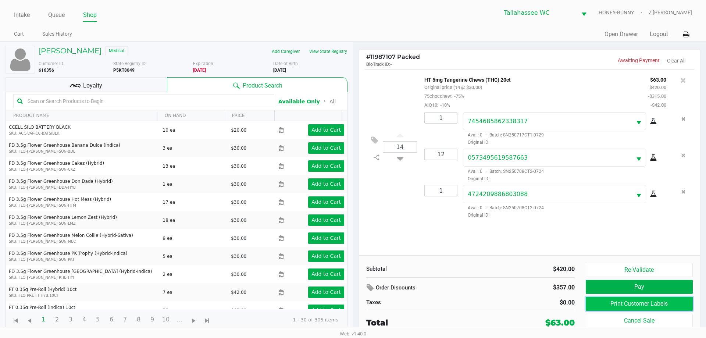
click at [681, 302] on button "Print Customer Labels" at bounding box center [639, 304] width 107 height 14
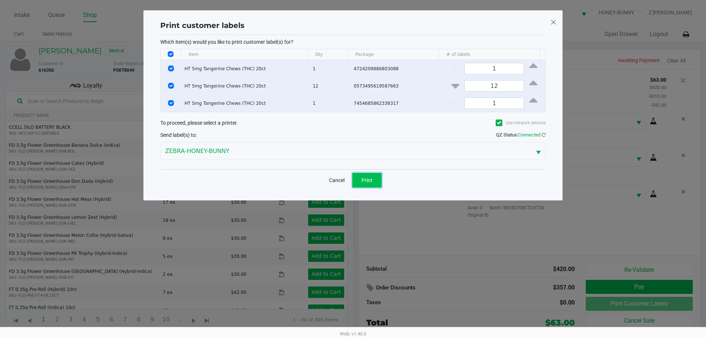
click at [375, 178] on button "Print" at bounding box center [366, 180] width 29 height 15
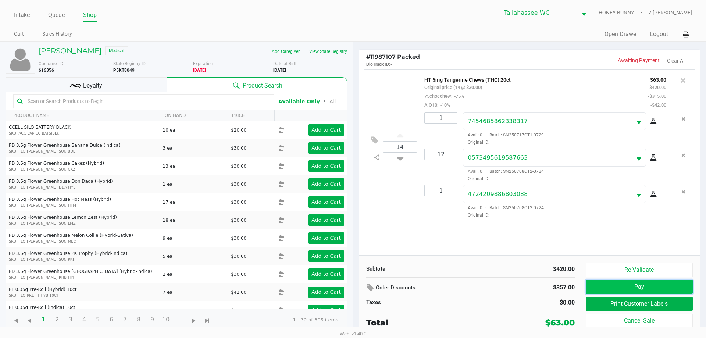
click at [662, 288] on button "Pay" at bounding box center [639, 287] width 107 height 14
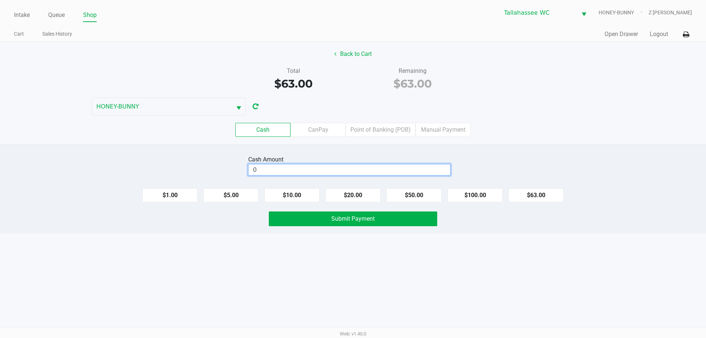
click at [337, 167] on input "0" at bounding box center [350, 169] width 202 height 11
click at [490, 193] on button "$100.00" at bounding box center [475, 195] width 55 height 14
type input "$100.00"
click at [403, 216] on button "Submit Payment" at bounding box center [353, 219] width 169 height 15
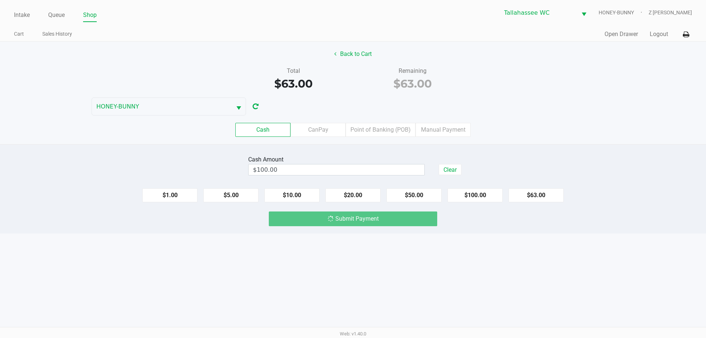
click at [559, 116] on div "Cash CanPay Point of Banking (POB) Manual Payment" at bounding box center [352, 130] width 717 height 29
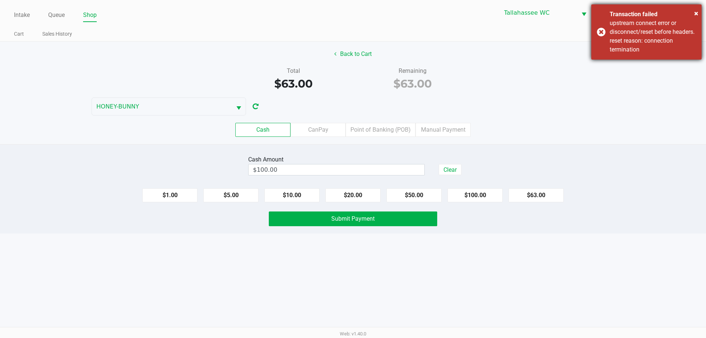
click at [603, 31] on div "× Transaction failed upstream connect error or disconnect/reset before headers.…" at bounding box center [647, 31] width 110 height 55
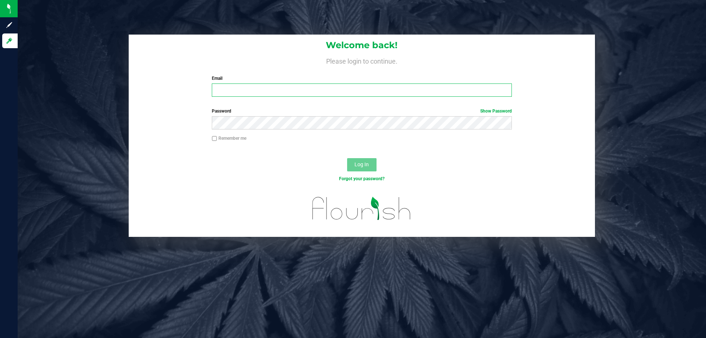
click at [244, 93] on input "Email" at bounding box center [362, 90] width 300 height 13
type input "[EMAIL_ADDRESS][DOMAIN_NAME]"
click at [347, 158] on button "Log In" at bounding box center [361, 164] width 29 height 13
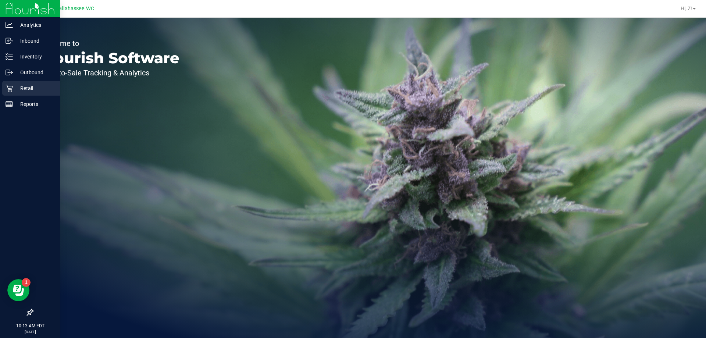
click at [25, 86] on p "Retail" at bounding box center [35, 88] width 44 height 9
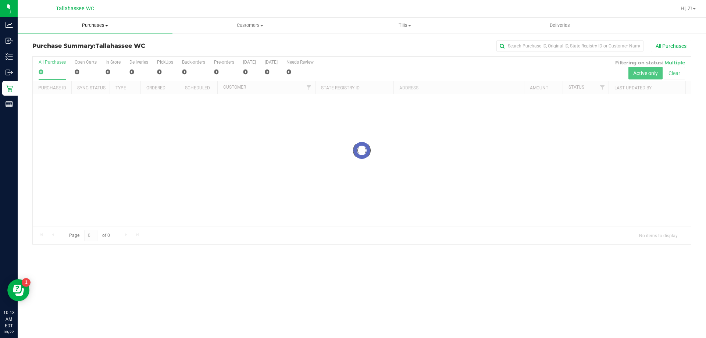
click at [98, 29] on uib-tab-heading "Purchases Summary of purchases Fulfillment All purchases" at bounding box center [95, 25] width 155 height 15
click at [47, 59] on span "All purchases" at bounding box center [44, 62] width 52 height 6
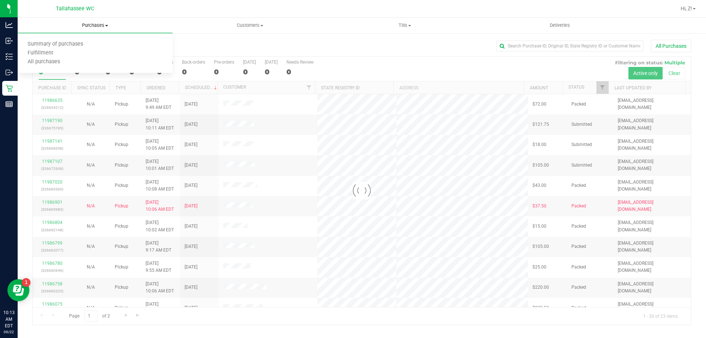
click at [86, 26] on span "Purchases" at bounding box center [95, 25] width 155 height 7
click at [97, 18] on uib-tab-heading "Purchases Summary of purchases Fulfillment All purchases" at bounding box center [95, 25] width 155 height 15
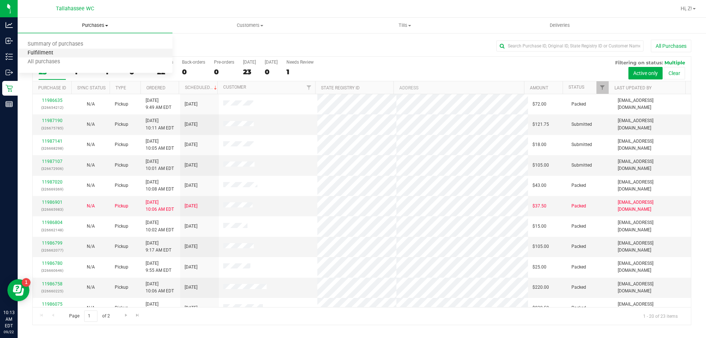
click at [53, 54] on span "Fulfillment" at bounding box center [41, 53] width 46 height 6
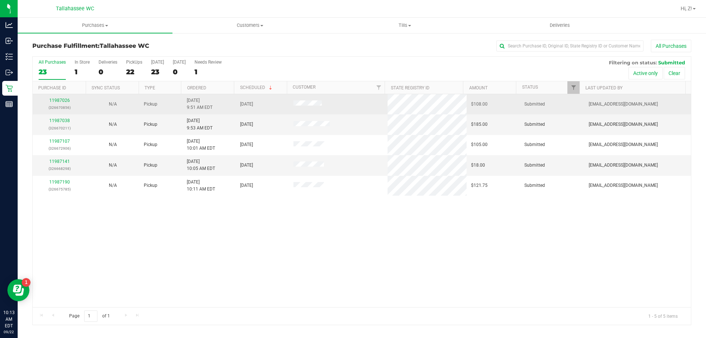
click at [57, 104] on div "11987026 (326670856)" at bounding box center [59, 104] width 45 height 14
click at [58, 103] on div "11987026 (326670856)" at bounding box center [59, 104] width 45 height 14
click at [57, 102] on link "11987026" at bounding box center [59, 100] width 21 height 5
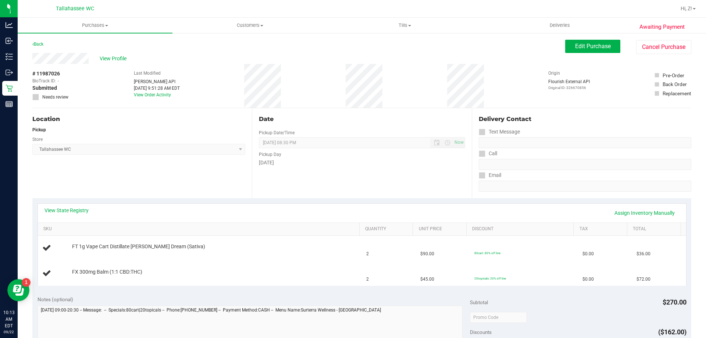
click at [83, 204] on div "View State Registry Assign Inventory Manually" at bounding box center [362, 213] width 649 height 19
click at [83, 205] on div "View State Registry Assign Inventory Manually" at bounding box center [362, 213] width 649 height 19
click at [74, 210] on link "View State Registry" at bounding box center [67, 210] width 44 height 7
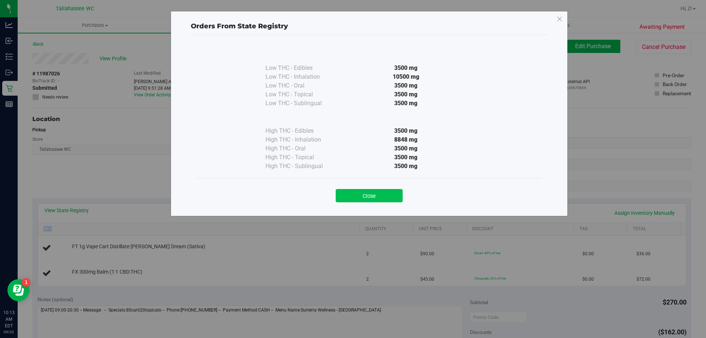
click at [384, 192] on button "Close" at bounding box center [369, 195] width 67 height 13
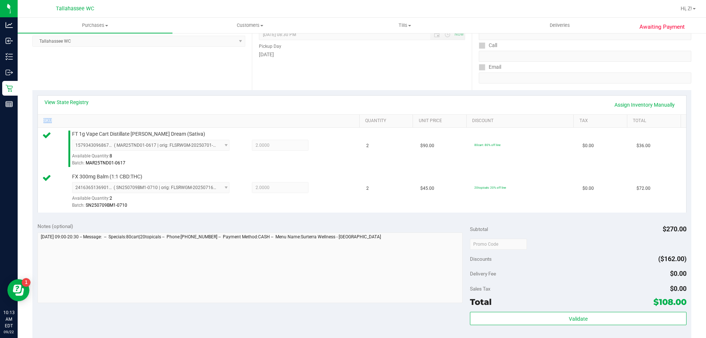
scroll to position [184, 0]
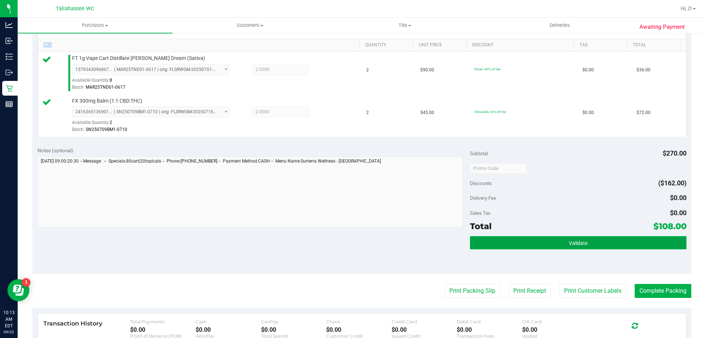
click at [599, 237] on button "Validate" at bounding box center [578, 242] width 216 height 13
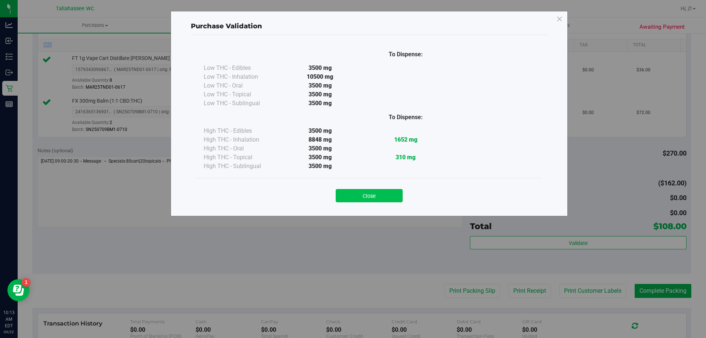
click at [387, 200] on button "Close" at bounding box center [369, 195] width 67 height 13
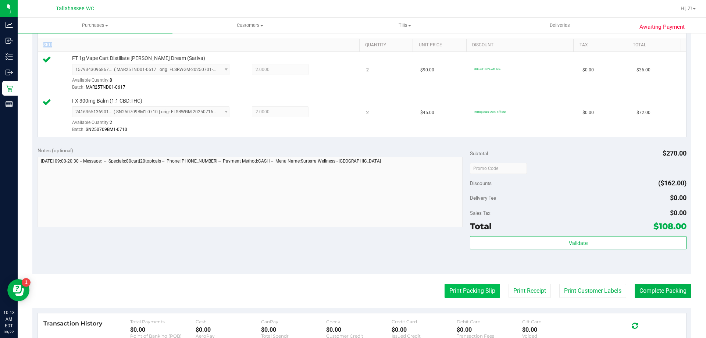
click at [461, 290] on button "Print Packing Slip" at bounding box center [473, 291] width 56 height 14
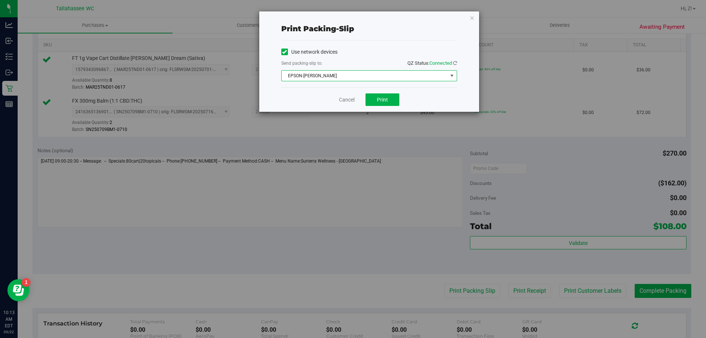
click at [376, 71] on span "EPSON-[PERSON_NAME]" at bounding box center [365, 76] width 166 height 10
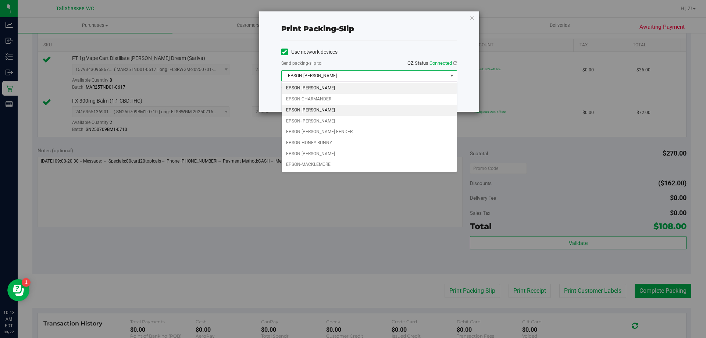
click at [330, 111] on li "EPSON-[PERSON_NAME]" at bounding box center [369, 110] width 175 height 11
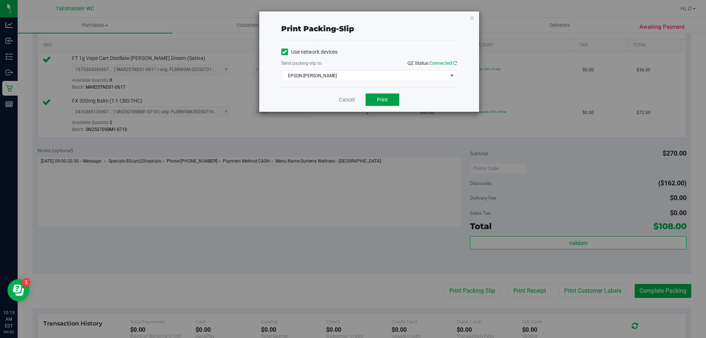
click at [379, 103] on button "Print" at bounding box center [383, 99] width 34 height 13
click at [376, 99] on button "Print" at bounding box center [383, 99] width 34 height 13
click at [322, 73] on span "EPSON-[PERSON_NAME]" at bounding box center [365, 76] width 166 height 10
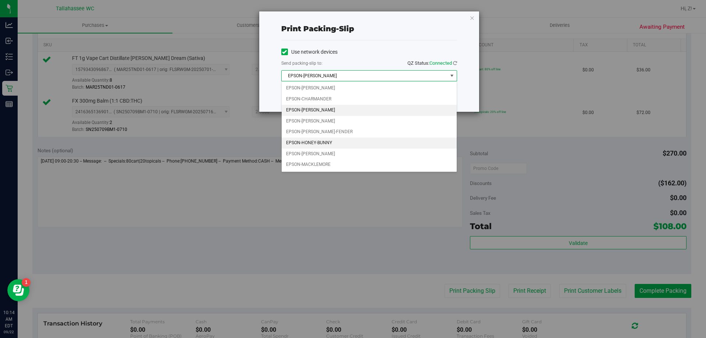
click at [316, 139] on li "EPSON-HONEY-BUNNY" at bounding box center [369, 143] width 175 height 11
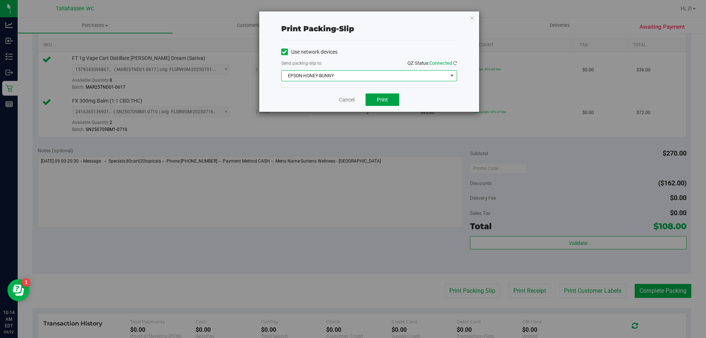
click at [382, 99] on span "Print" at bounding box center [382, 100] width 11 height 6
click at [472, 18] on icon "button" at bounding box center [472, 17] width 5 height 9
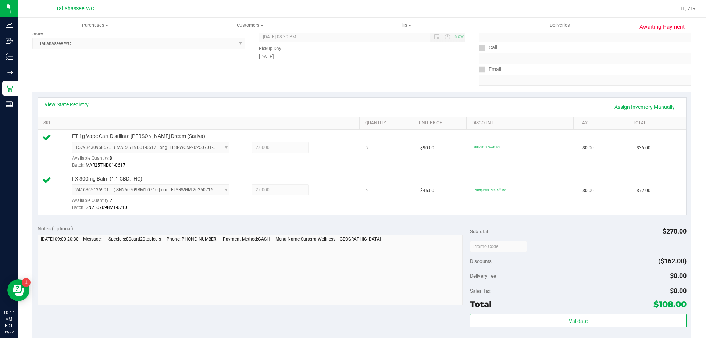
scroll to position [221, 0]
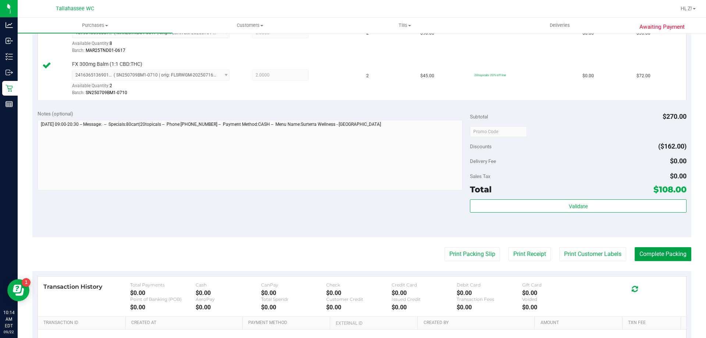
click at [673, 252] on button "Complete Packing" at bounding box center [663, 254] width 57 height 14
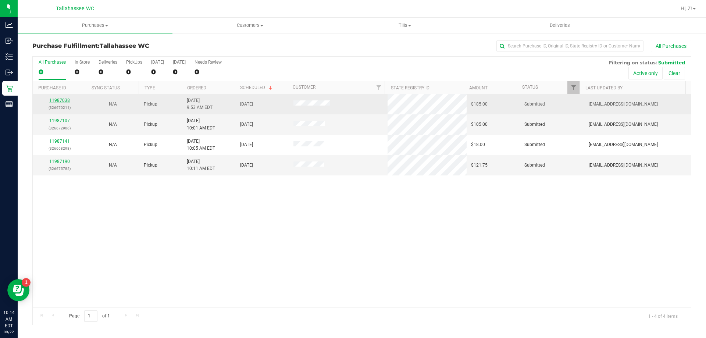
click at [57, 102] on link "11987038" at bounding box center [59, 100] width 21 height 5
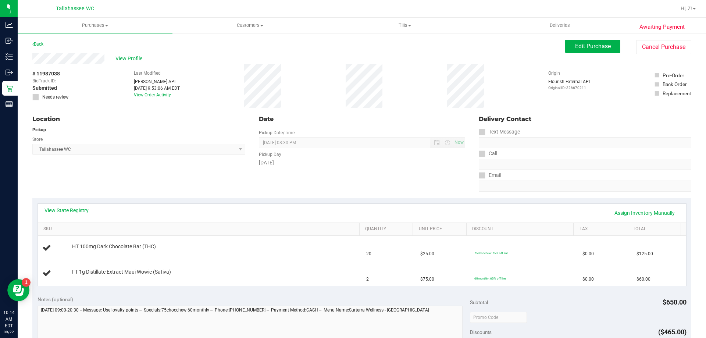
click at [66, 211] on link "View State Registry" at bounding box center [67, 210] width 44 height 7
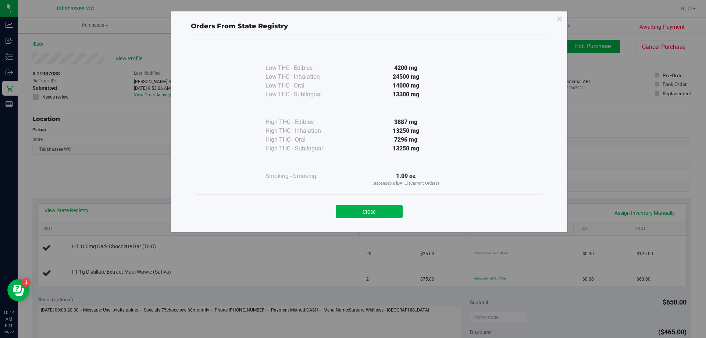
drag, startPoint x: 468, startPoint y: 290, endPoint x: 459, endPoint y: 246, distance: 44.6
click at [467, 290] on div "Orders From State Registry Low THC - Edibles 4200 mg" at bounding box center [356, 169] width 712 height 338
click at [360, 217] on button "Close" at bounding box center [369, 211] width 67 height 13
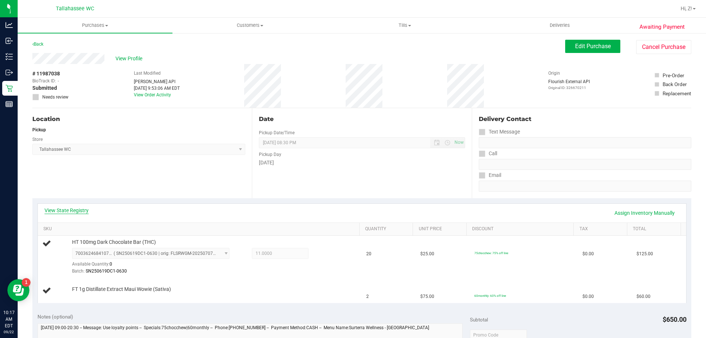
click at [75, 212] on link "View State Registry" at bounding box center [67, 210] width 44 height 7
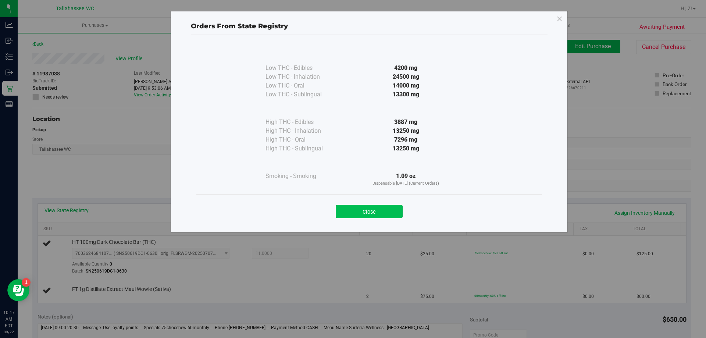
click at [389, 207] on button "Close" at bounding box center [369, 211] width 67 height 13
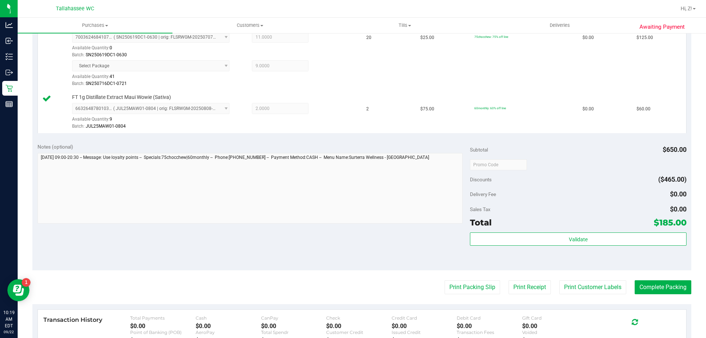
scroll to position [331, 0]
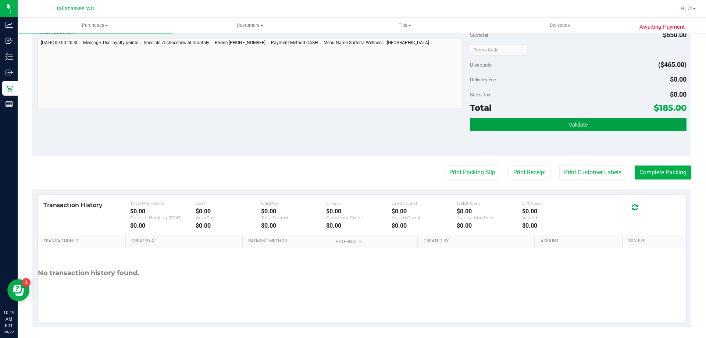
click at [577, 124] on span "Validate" at bounding box center [578, 125] width 19 height 6
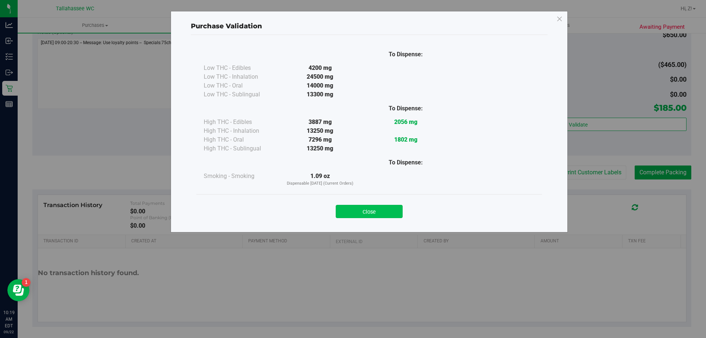
click at [386, 213] on button "Close" at bounding box center [369, 211] width 67 height 13
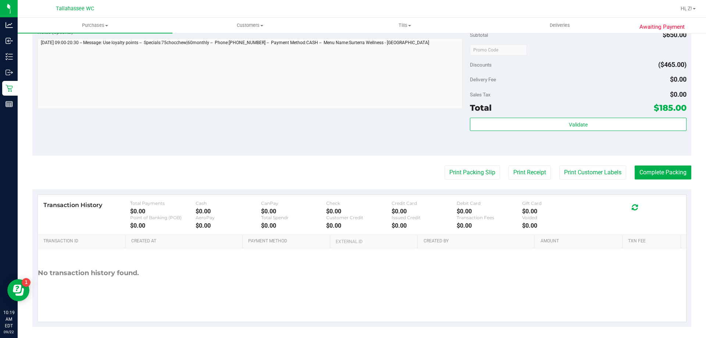
click at [458, 163] on purchase-details "Back Edit Purchase Cancel Purchase View Profile # 11987038 BioTrack ID: - Submi…" at bounding box center [361, 18] width 659 height 619
click at [457, 171] on button "Print Packing Slip" at bounding box center [473, 173] width 56 height 14
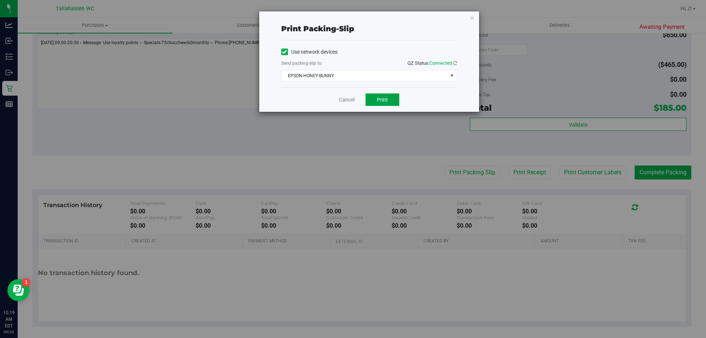
click at [369, 95] on button "Print" at bounding box center [383, 99] width 34 height 13
click at [473, 21] on icon "button" at bounding box center [472, 17] width 5 height 9
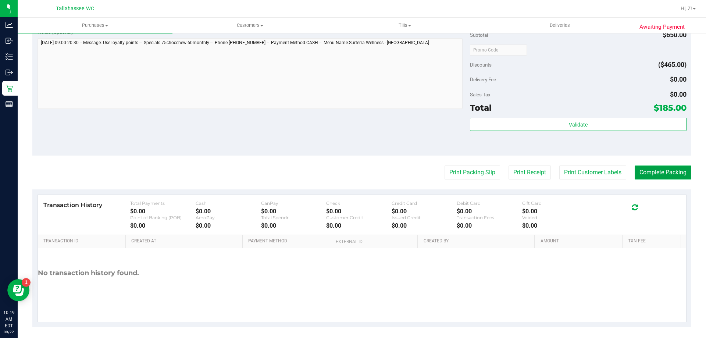
click at [661, 173] on button "Complete Packing" at bounding box center [663, 173] width 57 height 14
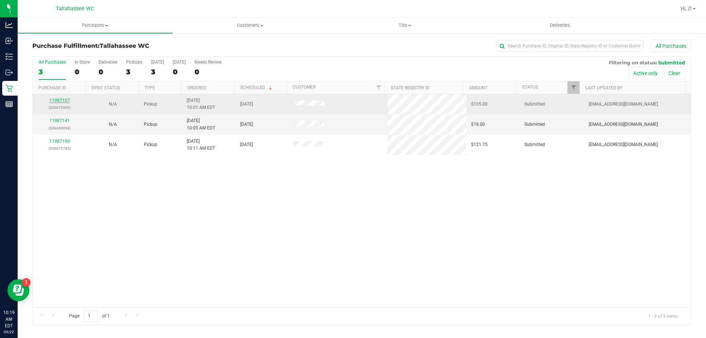
click at [64, 101] on link "11987107" at bounding box center [59, 100] width 21 height 5
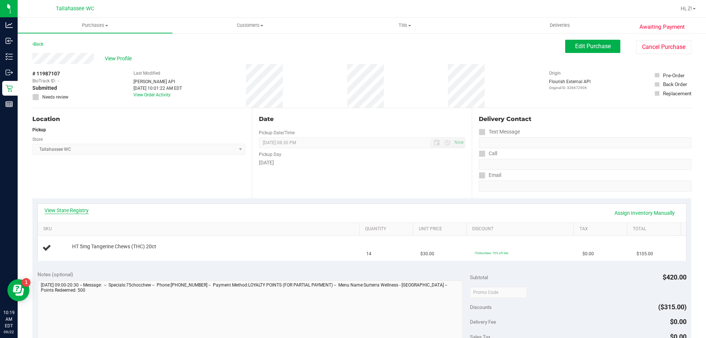
click at [75, 208] on link "View State Registry" at bounding box center [67, 210] width 44 height 7
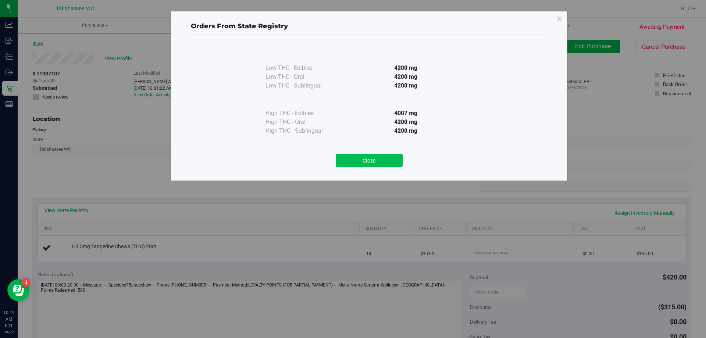
click at [352, 163] on button "Close" at bounding box center [369, 160] width 67 height 13
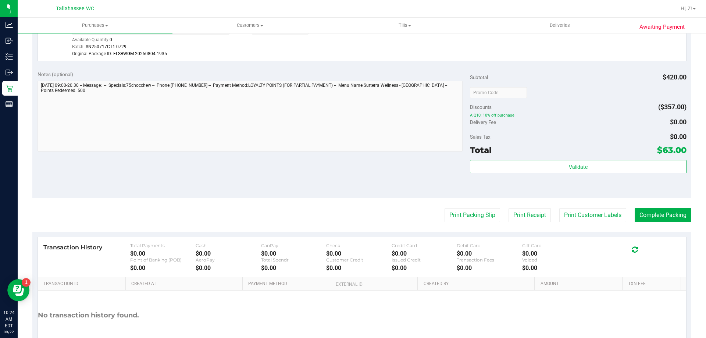
scroll to position [343, 0]
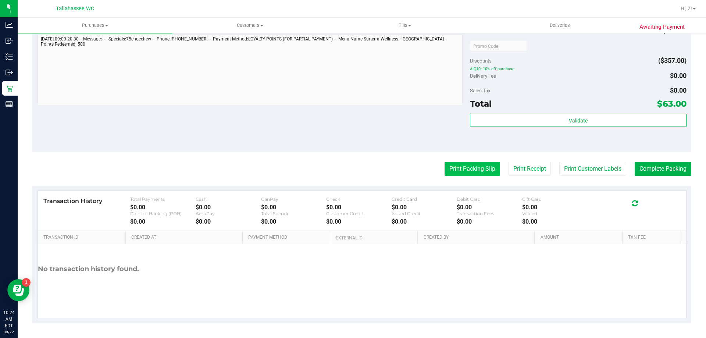
click at [475, 173] on button "Print Packing Slip" at bounding box center [473, 169] width 56 height 14
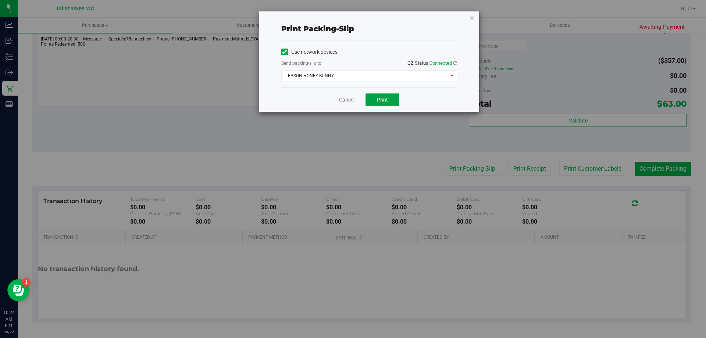
click at [384, 100] on span "Print" at bounding box center [382, 100] width 11 height 6
click at [471, 17] on icon "button" at bounding box center [472, 17] width 5 height 9
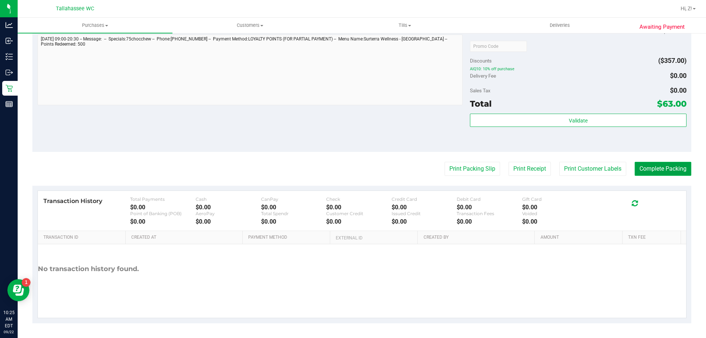
click at [649, 165] on button "Complete Packing" at bounding box center [663, 169] width 57 height 14
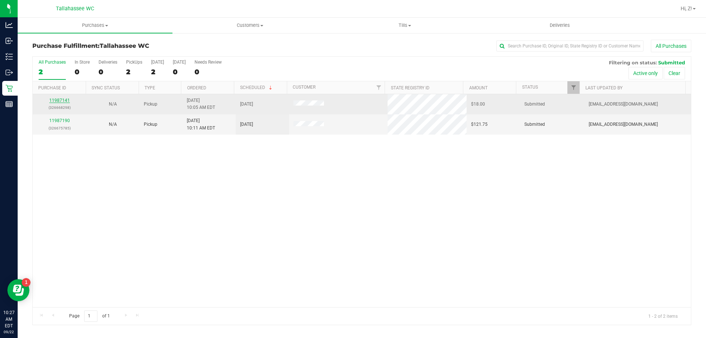
click at [57, 101] on link "11987141" at bounding box center [59, 100] width 21 height 5
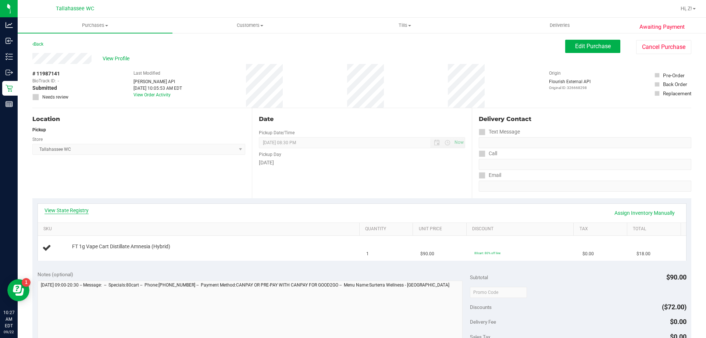
click at [75, 212] on link "View State Registry" at bounding box center [67, 210] width 44 height 7
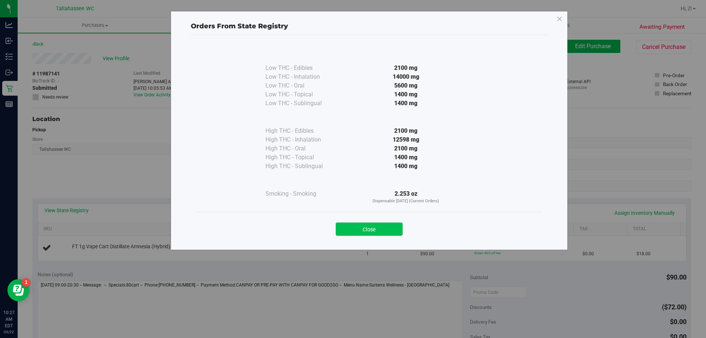
click at [374, 230] on button "Close" at bounding box center [369, 229] width 67 height 13
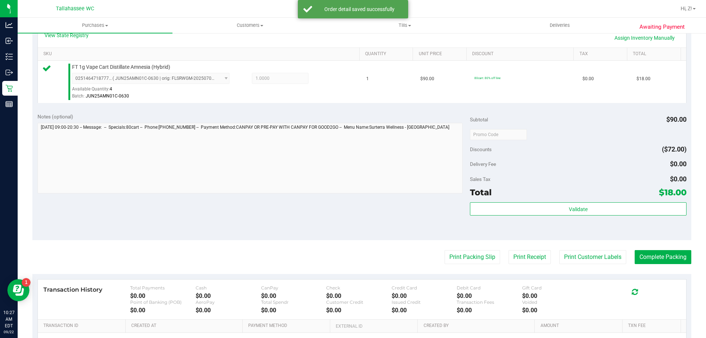
scroll to position [263, 0]
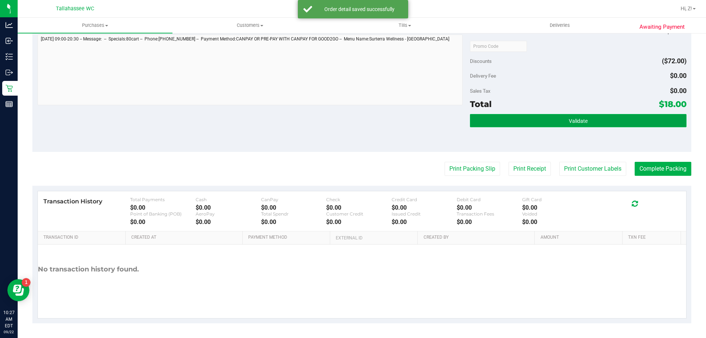
click at [569, 118] on span "Validate" at bounding box center [578, 121] width 19 height 6
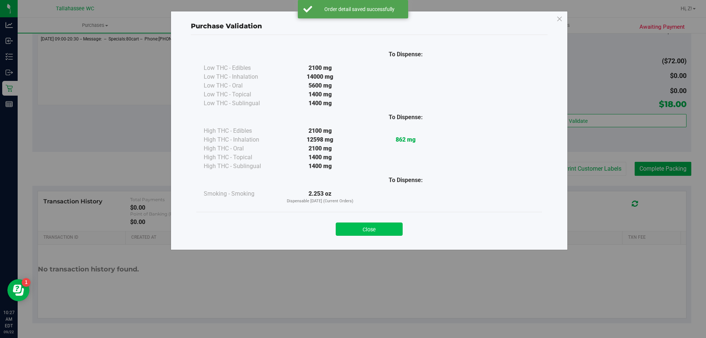
click at [378, 225] on button "Close" at bounding box center [369, 229] width 67 height 13
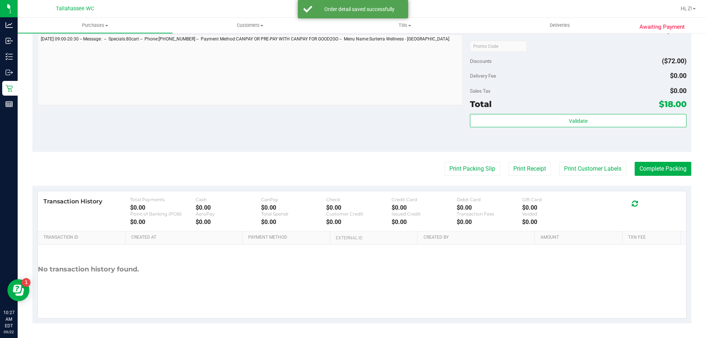
click at [468, 177] on purchase-details "Back Edit Purchase Cancel Purchase View Profile # 11987141 BioTrack ID: - Submi…" at bounding box center [361, 49] width 659 height 547
click at [467, 175] on button "Print Packing Slip" at bounding box center [473, 169] width 56 height 14
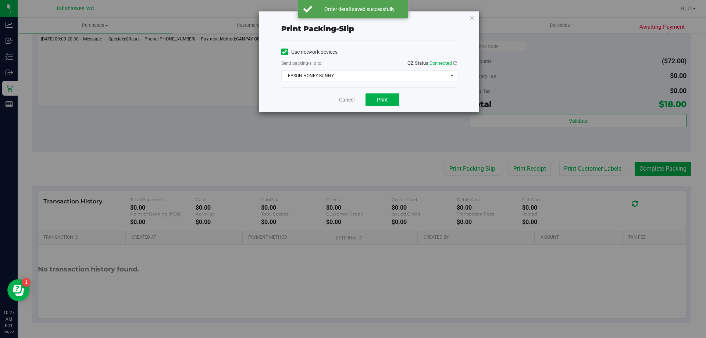
click at [389, 91] on div "Cancel Print" at bounding box center [369, 99] width 176 height 25
click at [389, 92] on div "Cancel Print" at bounding box center [369, 99] width 176 height 25
click at [390, 99] on button "Print" at bounding box center [383, 99] width 34 height 13
click at [472, 13] on icon "button" at bounding box center [472, 17] width 5 height 9
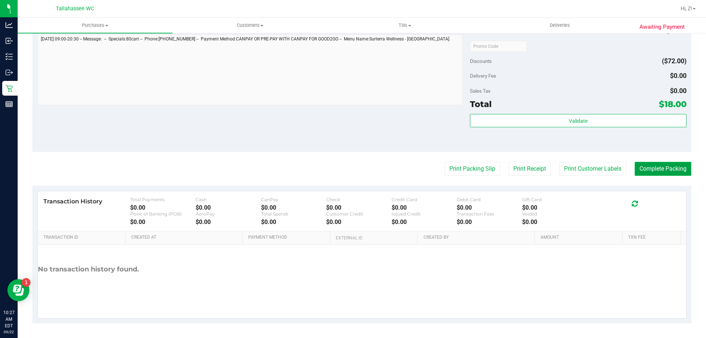
click at [664, 173] on button "Complete Packing" at bounding box center [663, 169] width 57 height 14
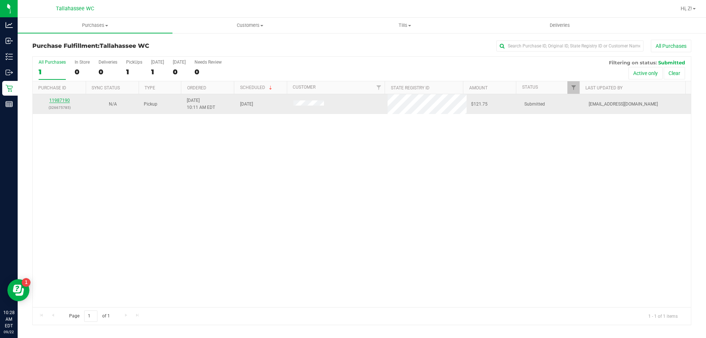
click at [65, 100] on link "11987190" at bounding box center [59, 100] width 21 height 5
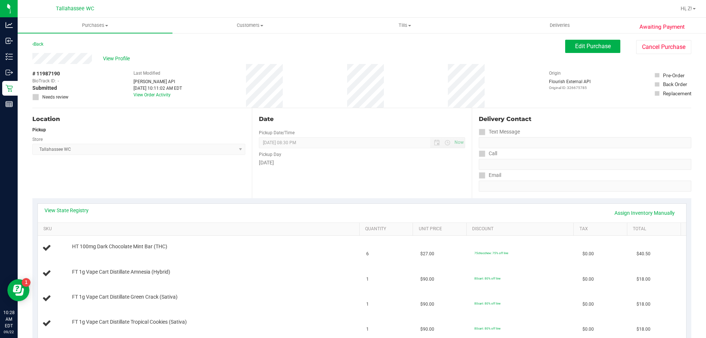
scroll to position [110, 0]
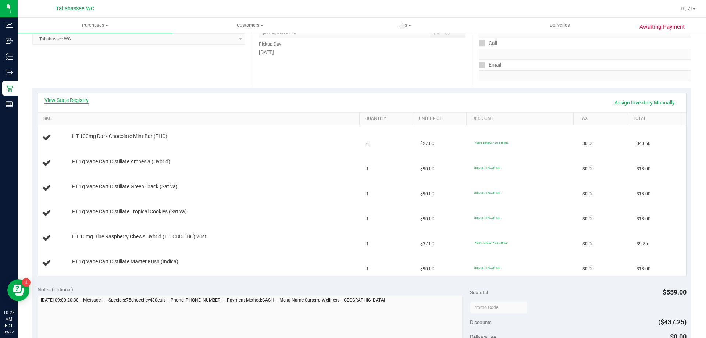
click at [63, 100] on link "View State Registry" at bounding box center [67, 99] width 44 height 7
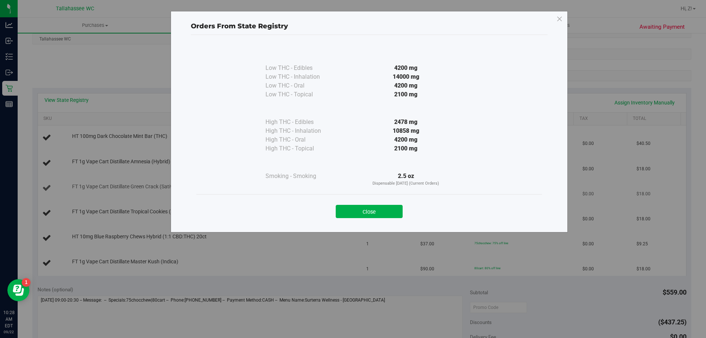
drag, startPoint x: 395, startPoint y: 209, endPoint x: 403, endPoint y: 192, distance: 18.4
click at [395, 208] on button "Close" at bounding box center [369, 211] width 67 height 13
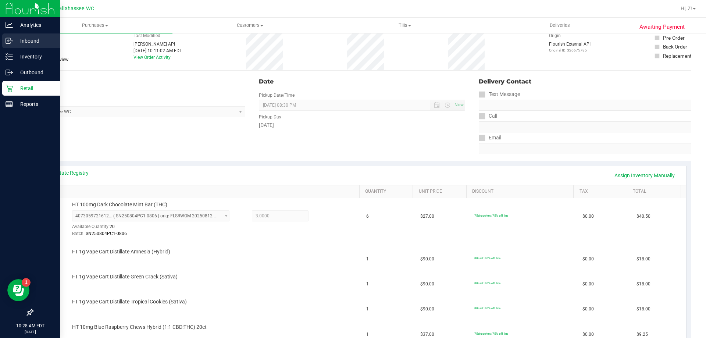
scroll to position [0, 0]
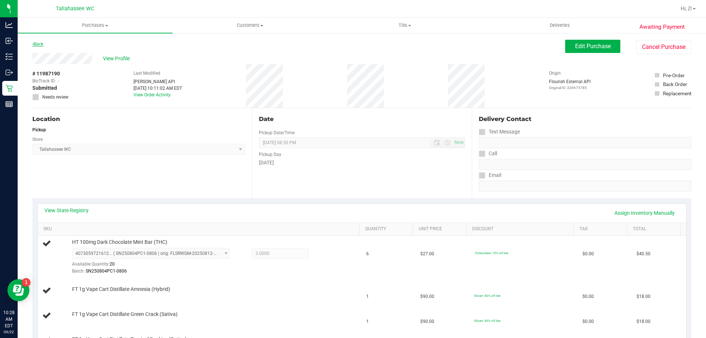
click at [36, 46] on link "Back" at bounding box center [37, 44] width 11 height 5
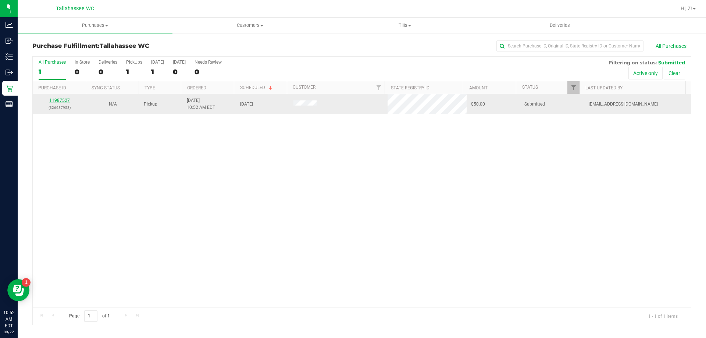
click at [53, 102] on link "11987527" at bounding box center [59, 100] width 21 height 5
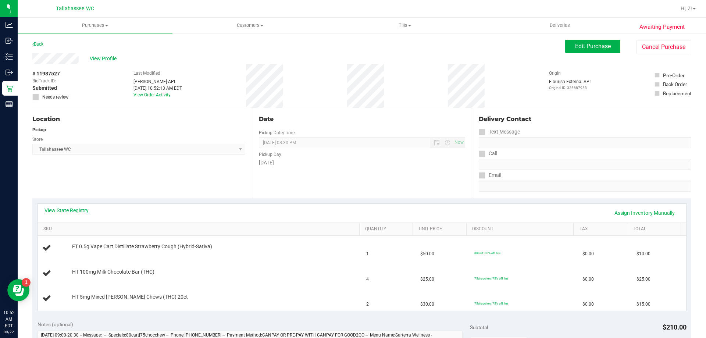
click at [81, 213] on link "View State Registry" at bounding box center [67, 210] width 44 height 7
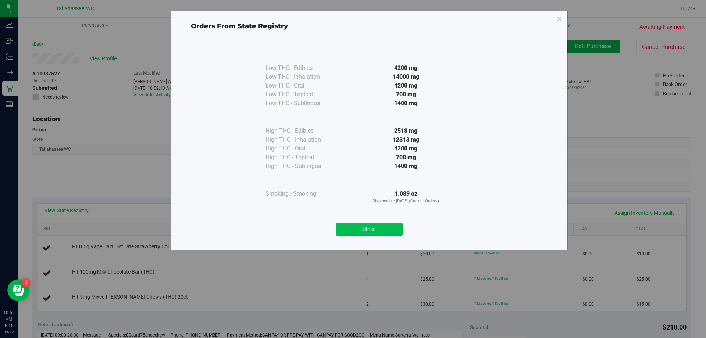
click at [380, 226] on button "Close" at bounding box center [369, 229] width 67 height 13
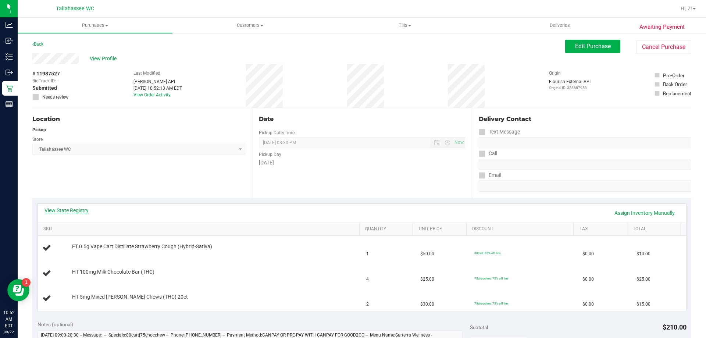
click at [84, 211] on link "View State Registry" at bounding box center [67, 210] width 44 height 7
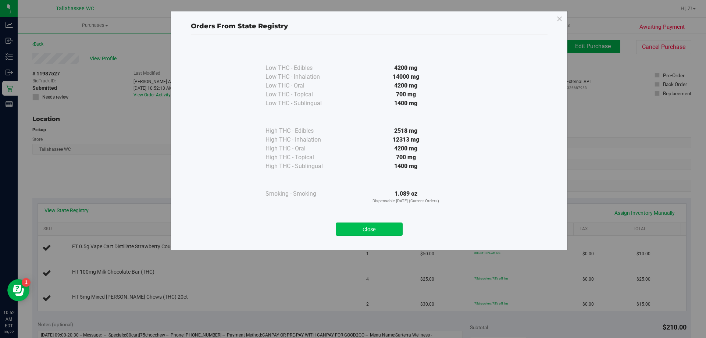
click at [385, 234] on button "Close" at bounding box center [369, 229] width 67 height 13
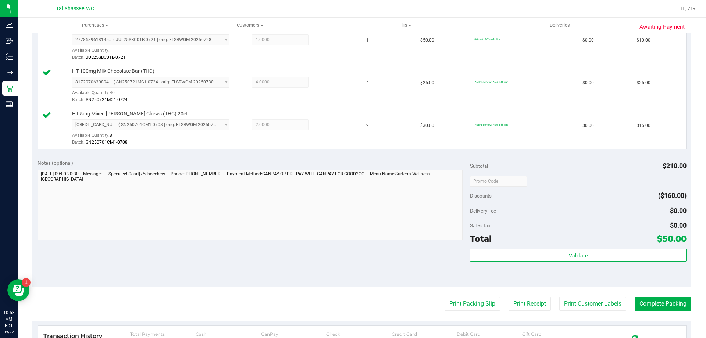
scroll to position [294, 0]
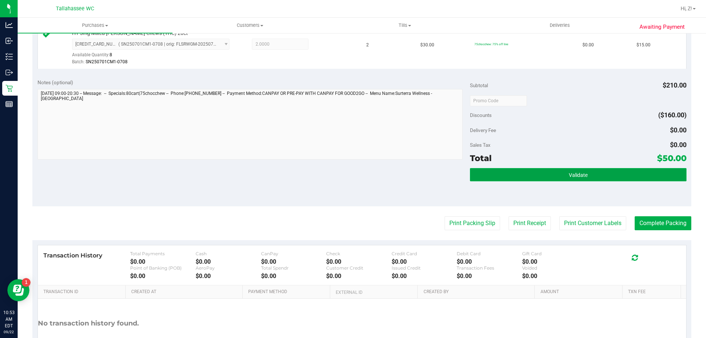
click at [600, 181] on button "Validate" at bounding box center [578, 174] width 216 height 13
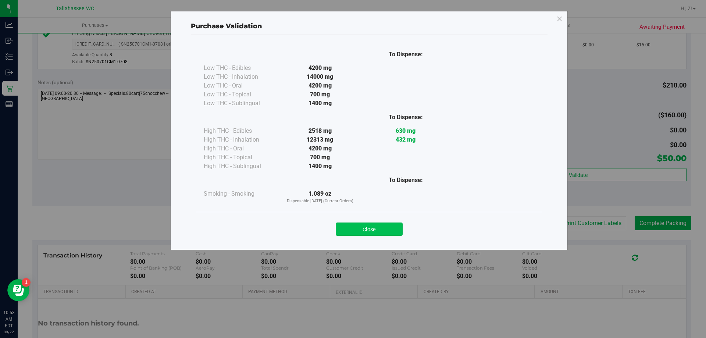
click at [373, 231] on button "Close" at bounding box center [369, 229] width 67 height 13
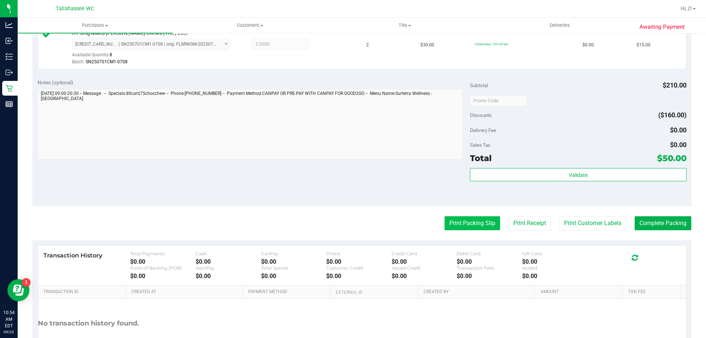
click at [474, 224] on button "Print Packing Slip" at bounding box center [473, 223] width 56 height 14
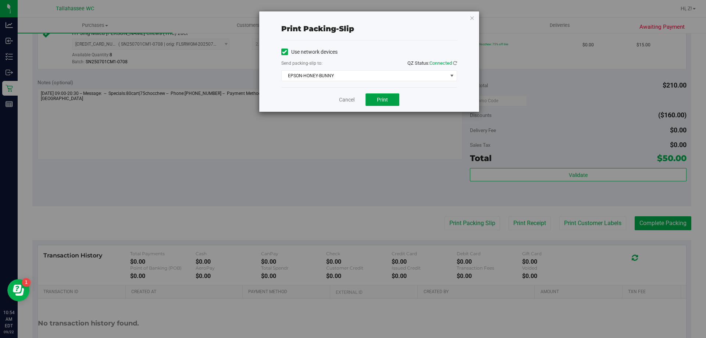
click at [390, 100] on button "Print" at bounding box center [383, 99] width 34 height 13
click at [473, 17] on icon "button" at bounding box center [472, 17] width 5 height 9
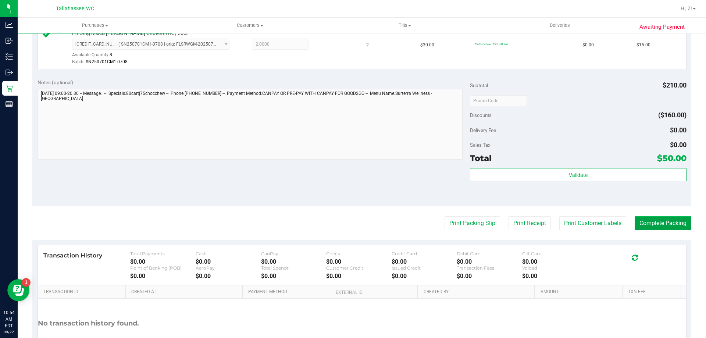
click at [661, 224] on button "Complete Packing" at bounding box center [663, 223] width 57 height 14
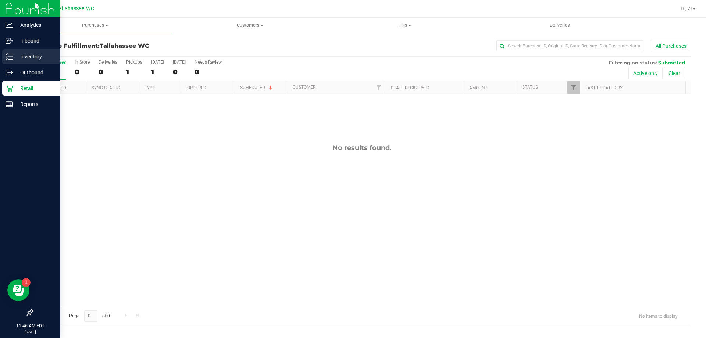
click at [13, 57] on p "Inventory" at bounding box center [35, 56] width 44 height 9
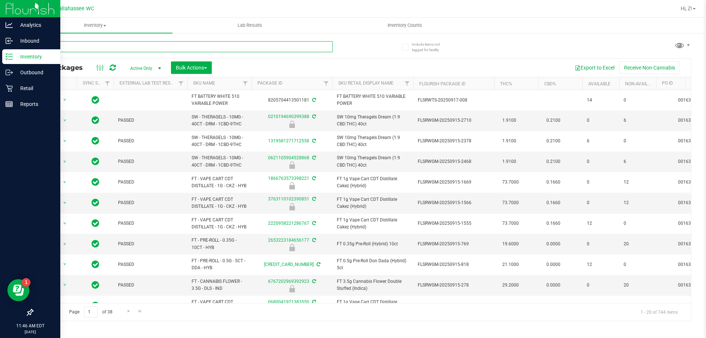
click at [87, 47] on input "text" at bounding box center [182, 46] width 301 height 11
type input "aml"
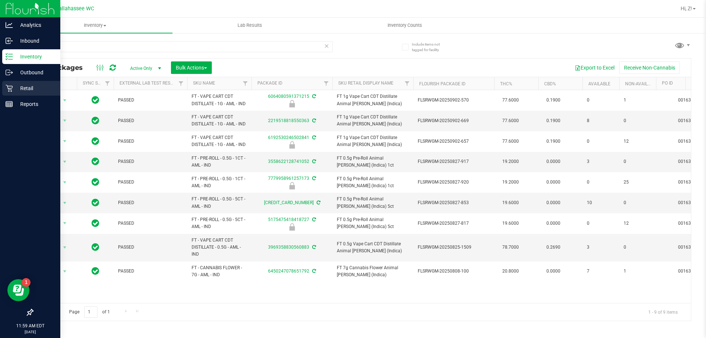
click at [20, 85] on p "Retail" at bounding box center [35, 88] width 44 height 9
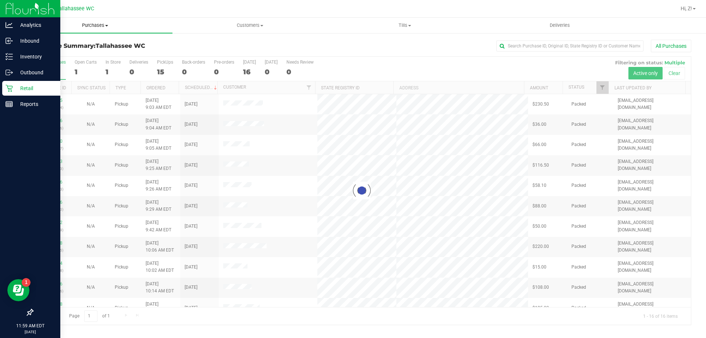
click at [101, 25] on span "Purchases" at bounding box center [95, 25] width 155 height 7
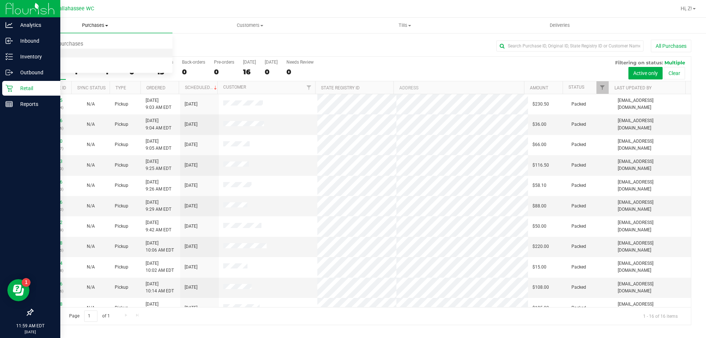
click at [31, 57] on li "Fulfillment" at bounding box center [95, 53] width 155 height 9
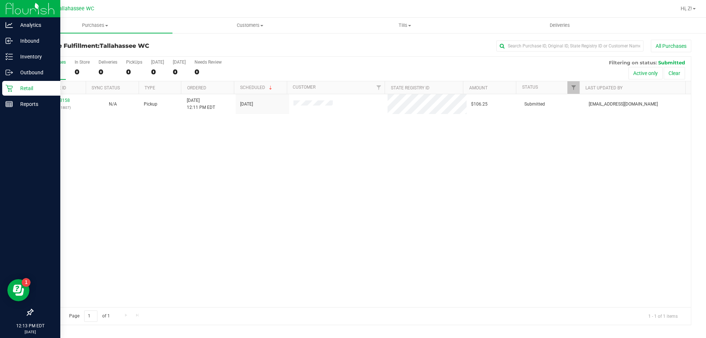
click at [298, 189] on div "11988158 (326711807) N/A Pickup 9/22/2025 12:11 PM EDT 9/22/2025 $106.25 Submit…" at bounding box center [362, 200] width 659 height 213
click at [96, 183] on div "No results found." at bounding box center [362, 225] width 659 height 263
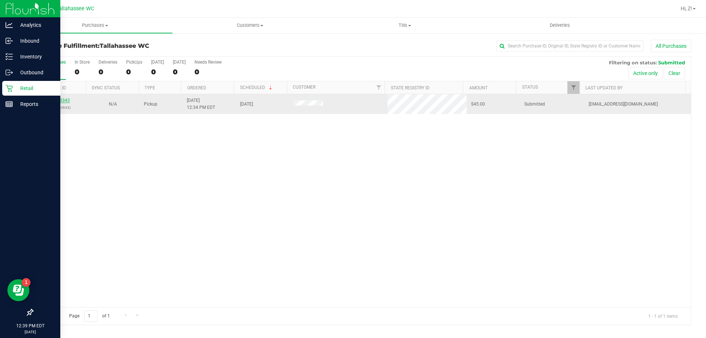
click at [54, 100] on link "11988343" at bounding box center [59, 100] width 21 height 5
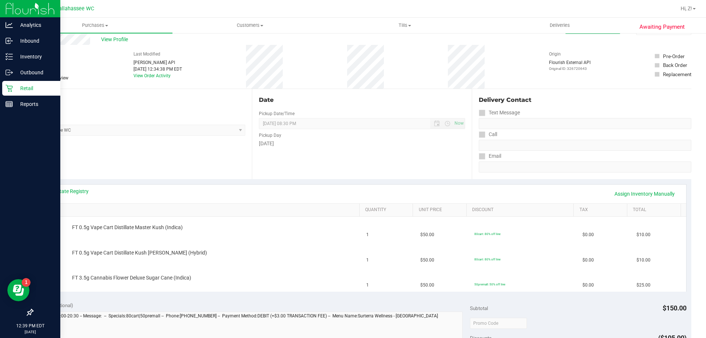
scroll to position [37, 0]
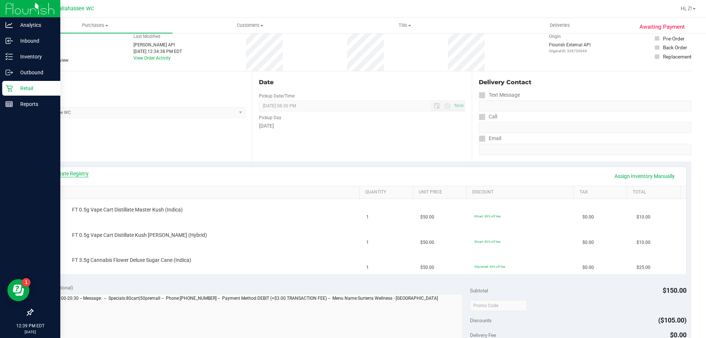
click at [80, 176] on link "View State Registry" at bounding box center [67, 173] width 44 height 7
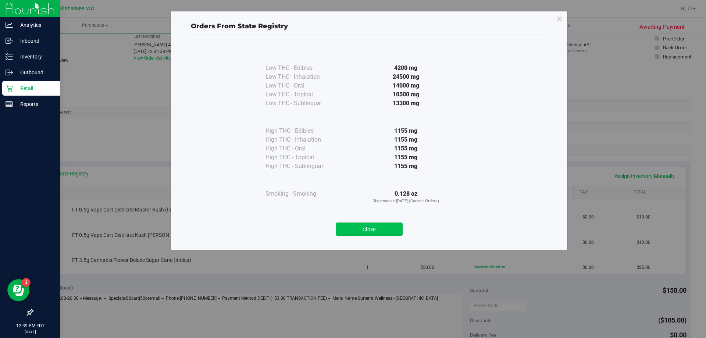
click at [395, 224] on button "Close" at bounding box center [369, 229] width 67 height 13
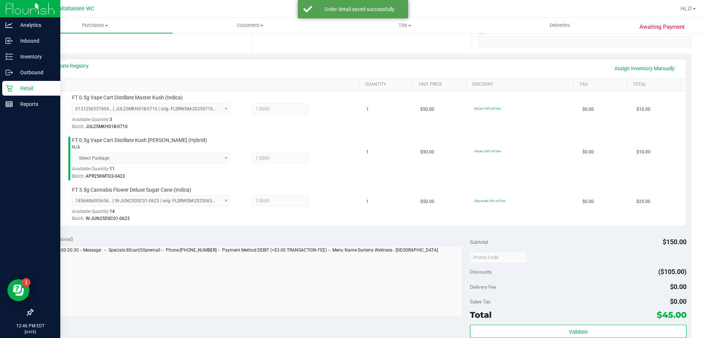
scroll to position [258, 0]
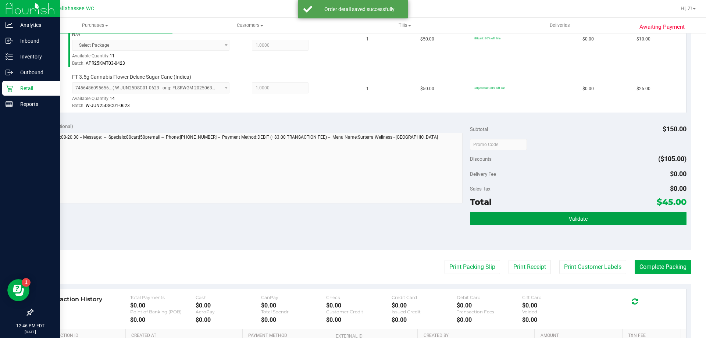
click at [605, 221] on button "Validate" at bounding box center [578, 218] width 216 height 13
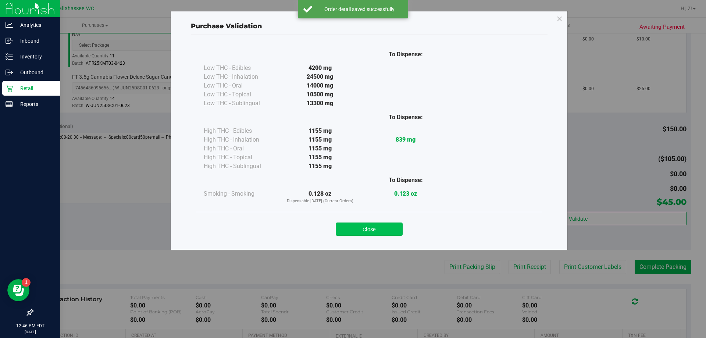
click at [375, 229] on button "Close" at bounding box center [369, 229] width 67 height 13
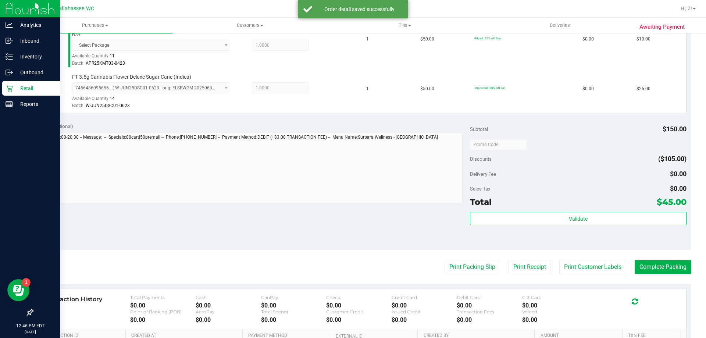
click at [484, 279] on purchase-details "Back Edit Purchase Cancel Purchase View Profile # 11988343 BioTrack ID: - Submi…" at bounding box center [361, 101] width 659 height 639
click at [476, 264] on button "Print Packing Slip" at bounding box center [473, 267] width 56 height 14
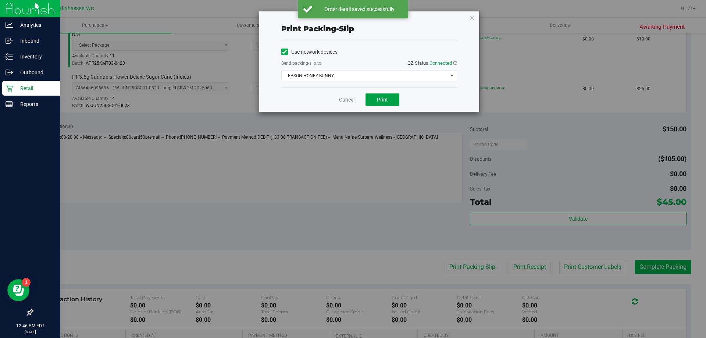
click at [382, 94] on button "Print" at bounding box center [383, 99] width 34 height 13
click at [471, 19] on icon "button" at bounding box center [472, 17] width 5 height 9
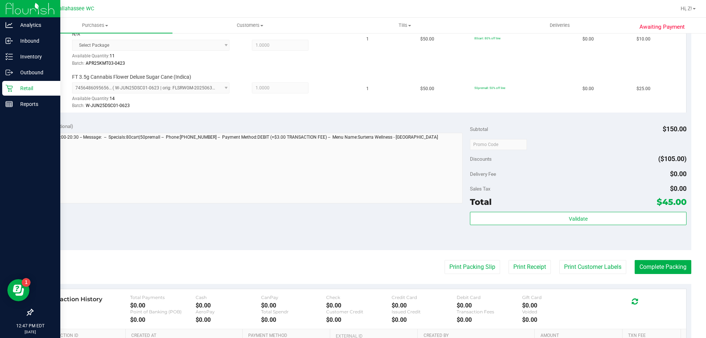
click at [666, 275] on purchase-details "Back Edit Purchase Cancel Purchase View Profile # 11988343 BioTrack ID: - Submi…" at bounding box center [361, 101] width 659 height 639
click at [667, 265] on button "Complete Packing" at bounding box center [663, 267] width 57 height 14
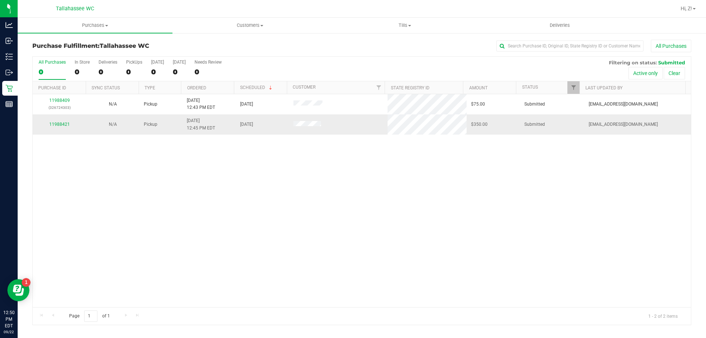
click at [65, 121] on div "11988421" at bounding box center [59, 124] width 45 height 7
click at [65, 123] on link "11988421" at bounding box center [59, 124] width 21 height 5
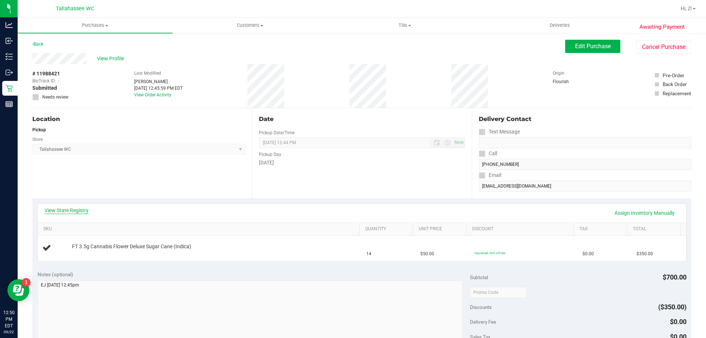
click at [54, 208] on link "View State Registry" at bounding box center [67, 210] width 44 height 7
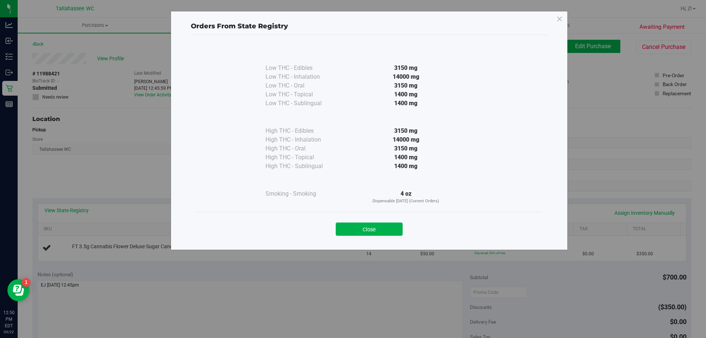
click at [355, 236] on div "Close" at bounding box center [369, 227] width 346 height 30
click at [355, 229] on button "Close" at bounding box center [369, 229] width 67 height 13
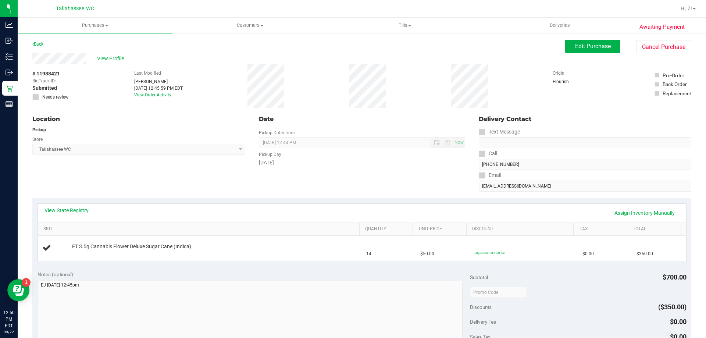
click at [41, 40] on div "Back" at bounding box center [37, 44] width 11 height 9
click at [40, 40] on div "Back" at bounding box center [37, 44] width 11 height 9
click at [40, 41] on div "Back" at bounding box center [37, 44] width 11 height 9
click at [40, 43] on link "Back" at bounding box center [37, 44] width 11 height 5
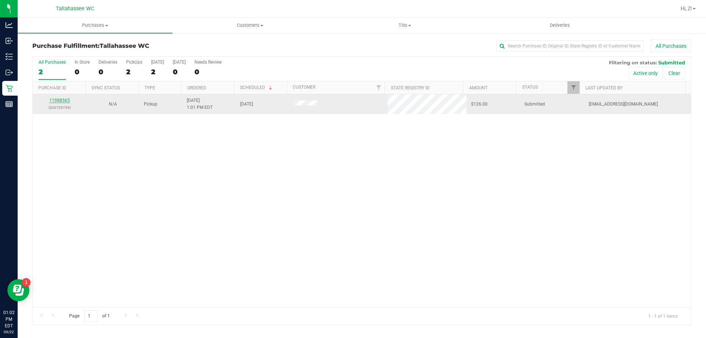
click at [56, 101] on link "11988565" at bounding box center [59, 100] width 21 height 5
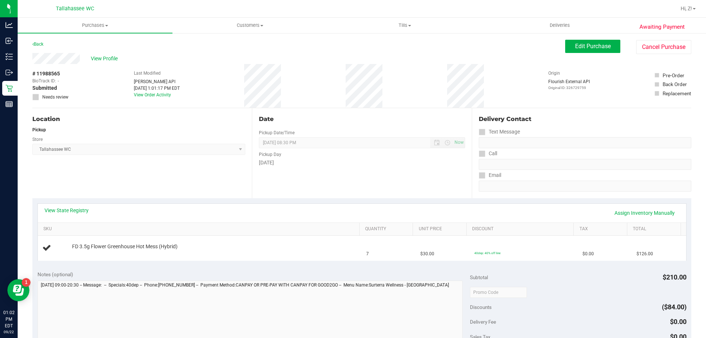
scroll to position [74, 0]
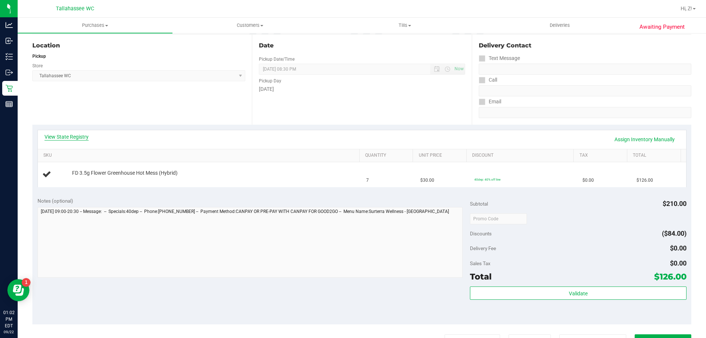
click at [67, 135] on link "View State Registry" at bounding box center [67, 136] width 44 height 7
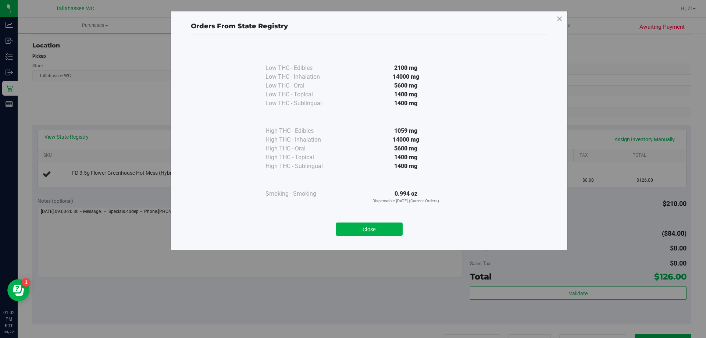
click at [557, 19] on icon at bounding box center [560, 19] width 7 height 12
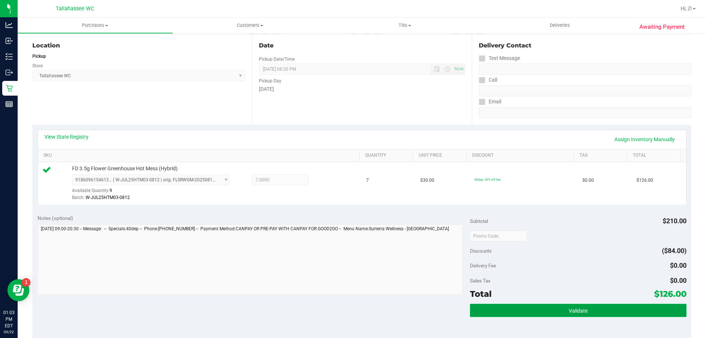
click at [470, 309] on button "Validate" at bounding box center [578, 310] width 216 height 13
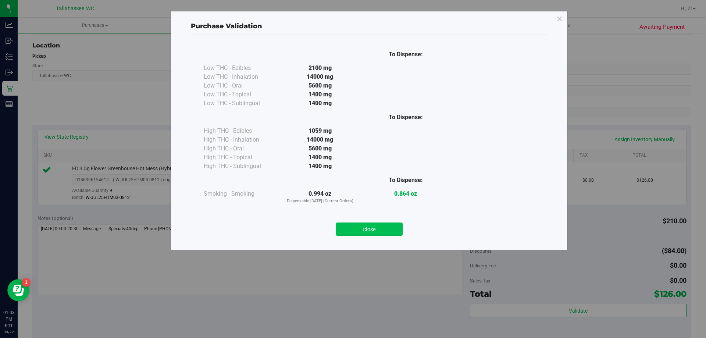
click at [373, 234] on button "Close" at bounding box center [369, 229] width 67 height 13
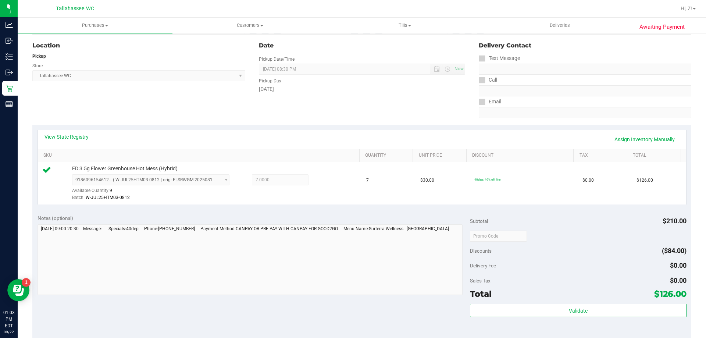
scroll to position [263, 0]
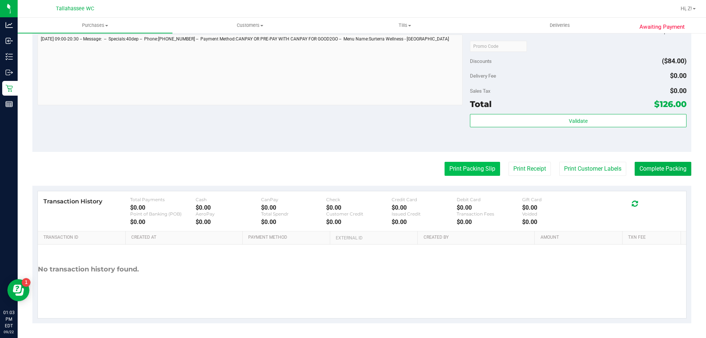
click at [470, 167] on button "Print Packing Slip" at bounding box center [473, 169] width 56 height 14
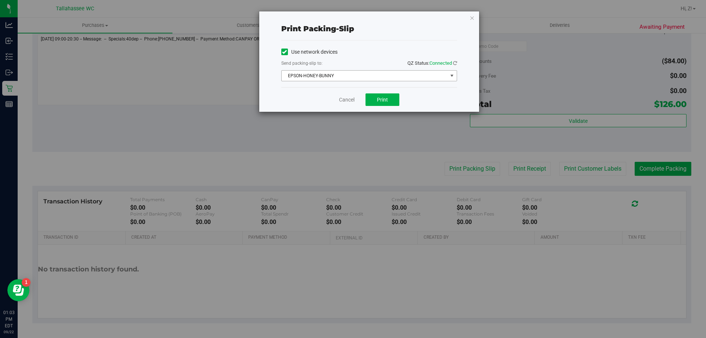
click at [336, 72] on span "EPSON-HONEY-BUNNY" at bounding box center [365, 76] width 166 height 10
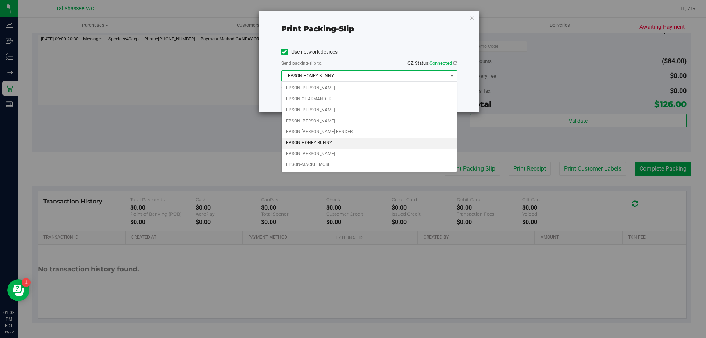
click at [337, 146] on li "EPSON-HONEY-BUNNY" at bounding box center [369, 143] width 175 height 11
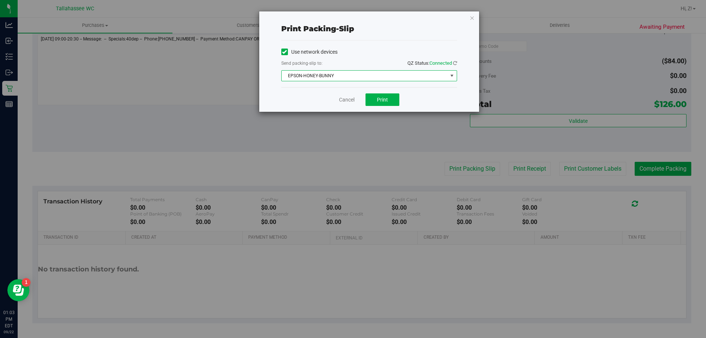
click at [392, 106] on div "Cancel Print" at bounding box center [369, 99] width 176 height 25
click at [391, 102] on button "Print" at bounding box center [383, 99] width 34 height 13
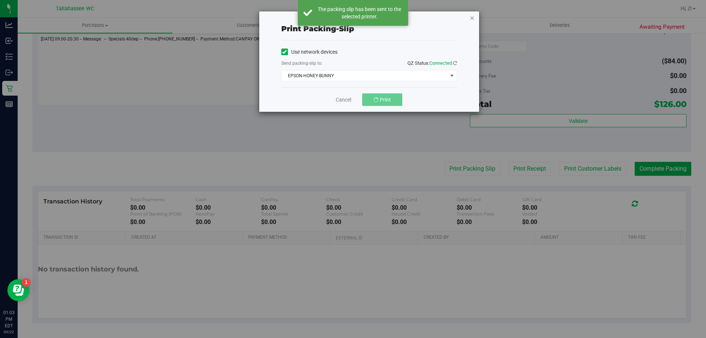
click at [474, 15] on icon "button" at bounding box center [472, 17] width 5 height 9
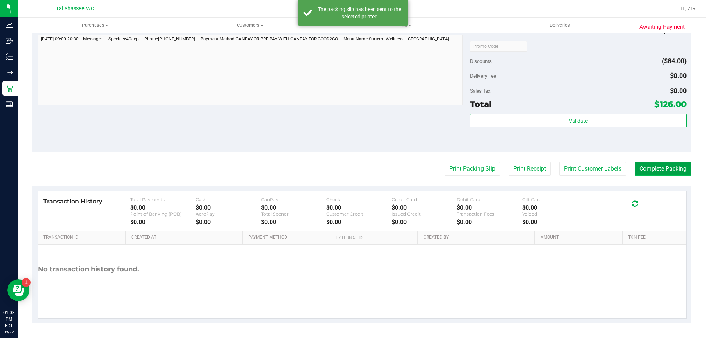
click at [638, 165] on button "Complete Packing" at bounding box center [663, 169] width 57 height 14
